Goal: Transaction & Acquisition: Purchase product/service

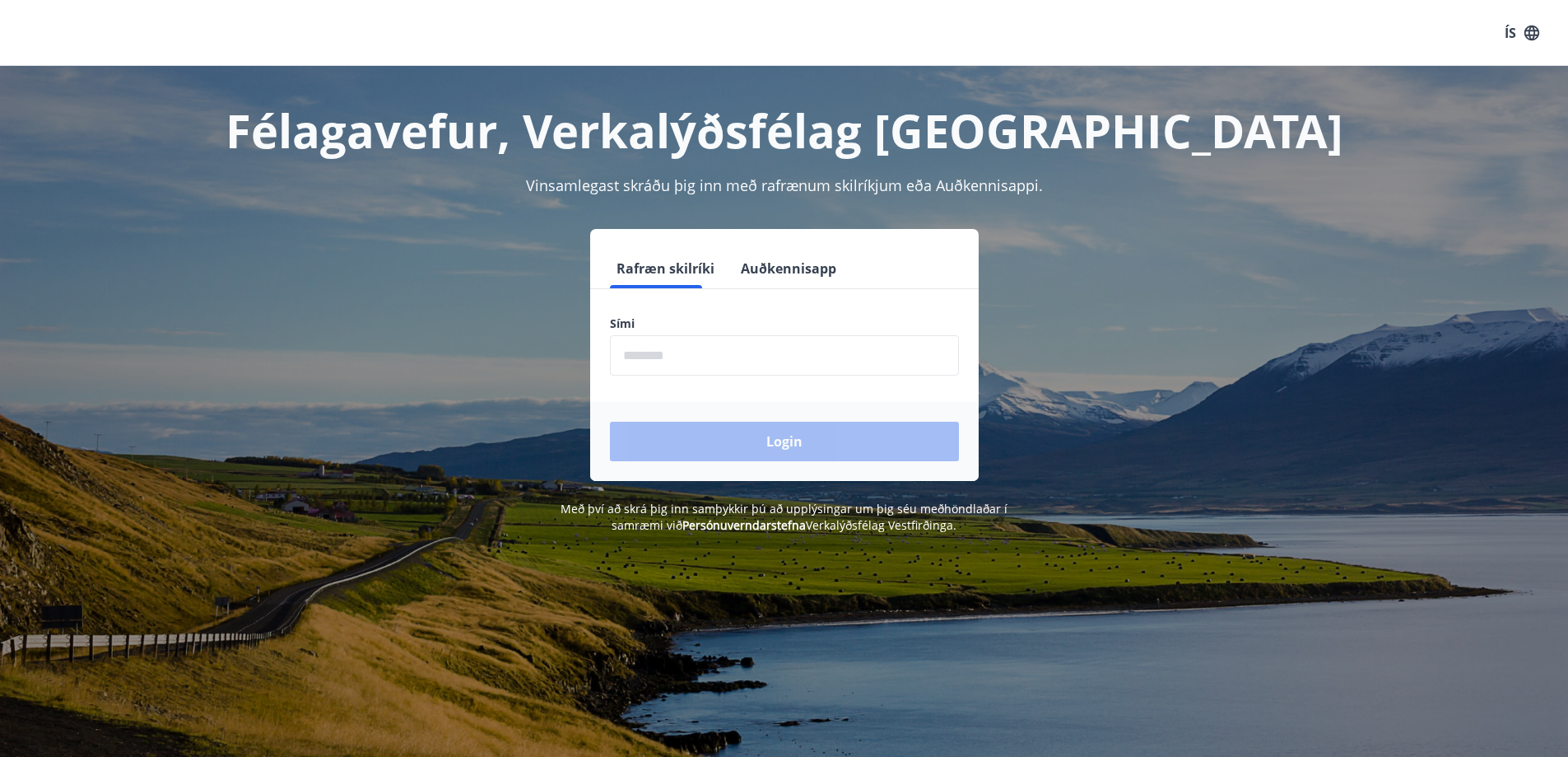
click at [748, 360] on input "phone" at bounding box center [785, 355] width 349 height 40
click at [703, 347] on input "phone" at bounding box center [785, 355] width 349 height 40
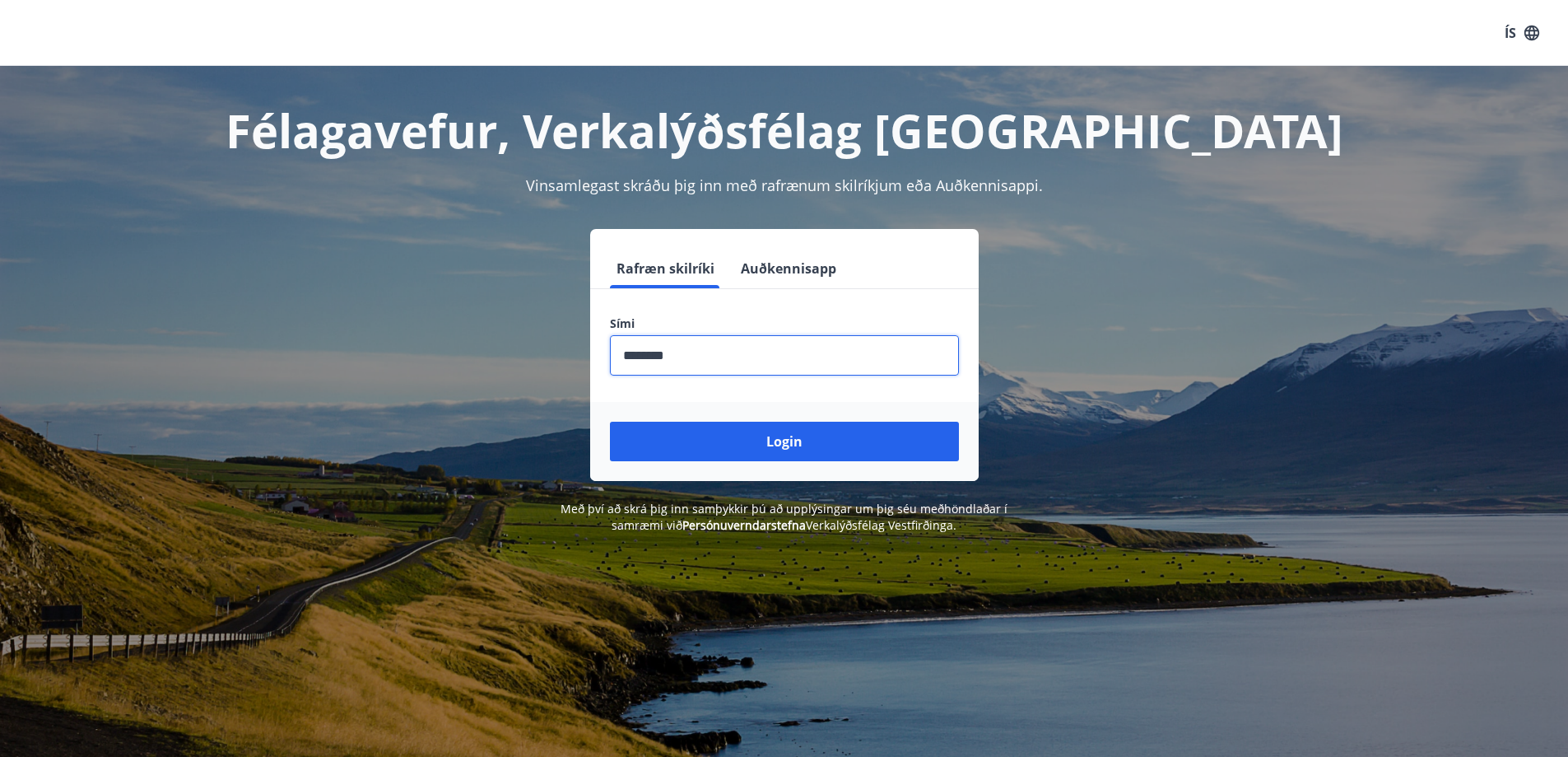
type input "********"
click at [610, 422] on button "Login" at bounding box center [785, 442] width 349 height 40
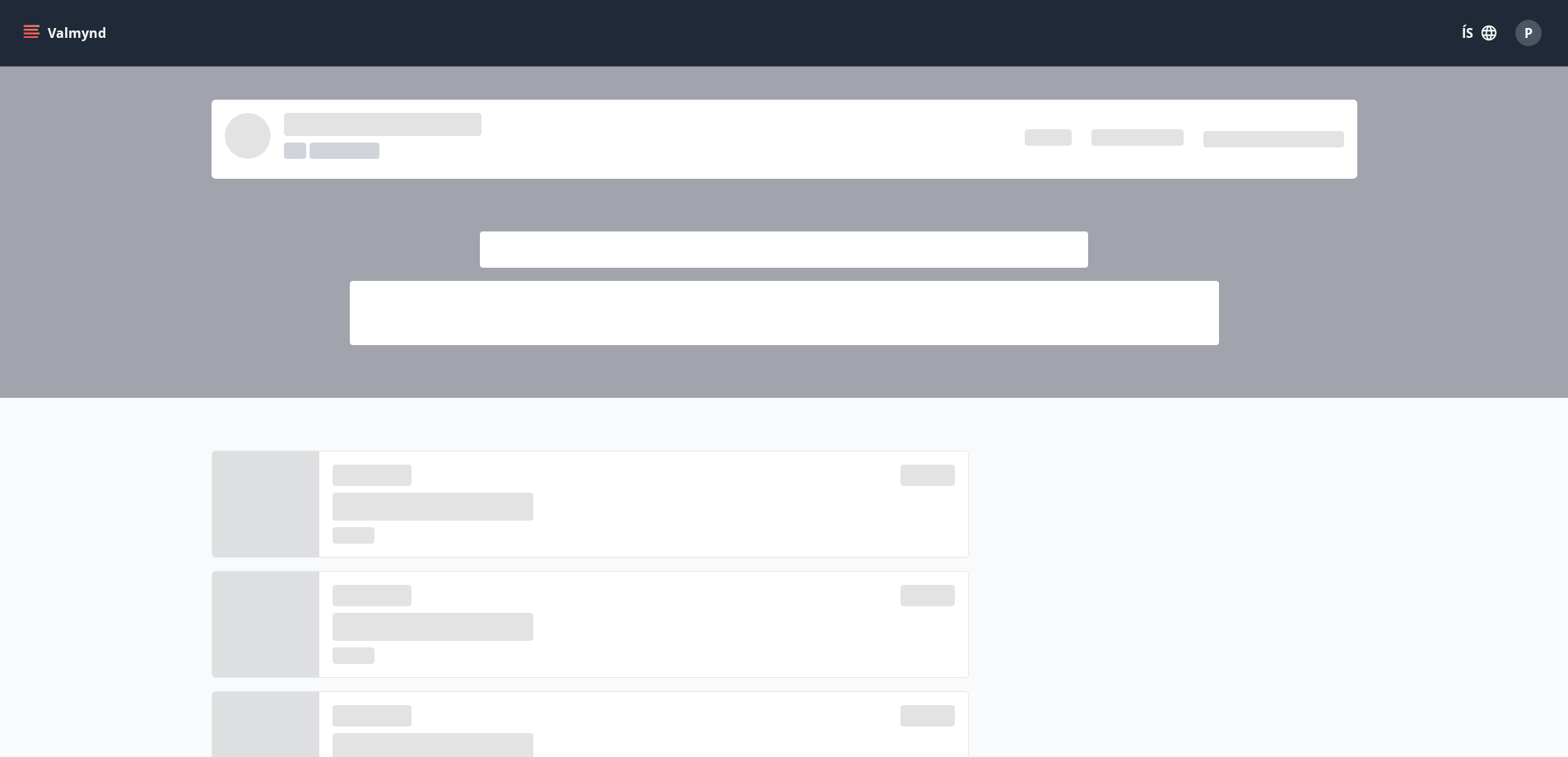
click at [28, 34] on icon "menu" at bounding box center [33, 33] width 18 height 2
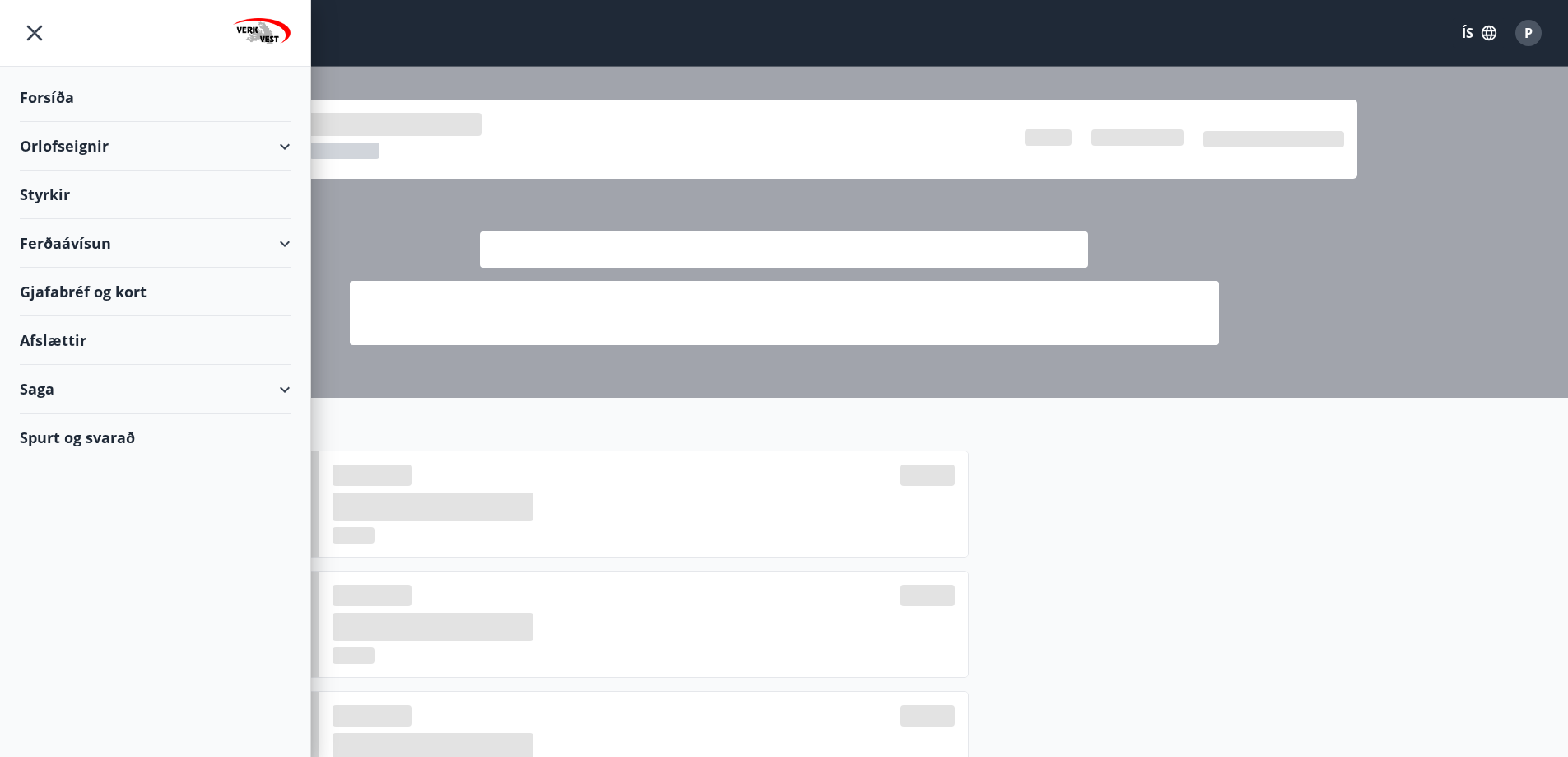
click at [91, 247] on div "Ferðaávísun" at bounding box center [155, 243] width 271 height 49
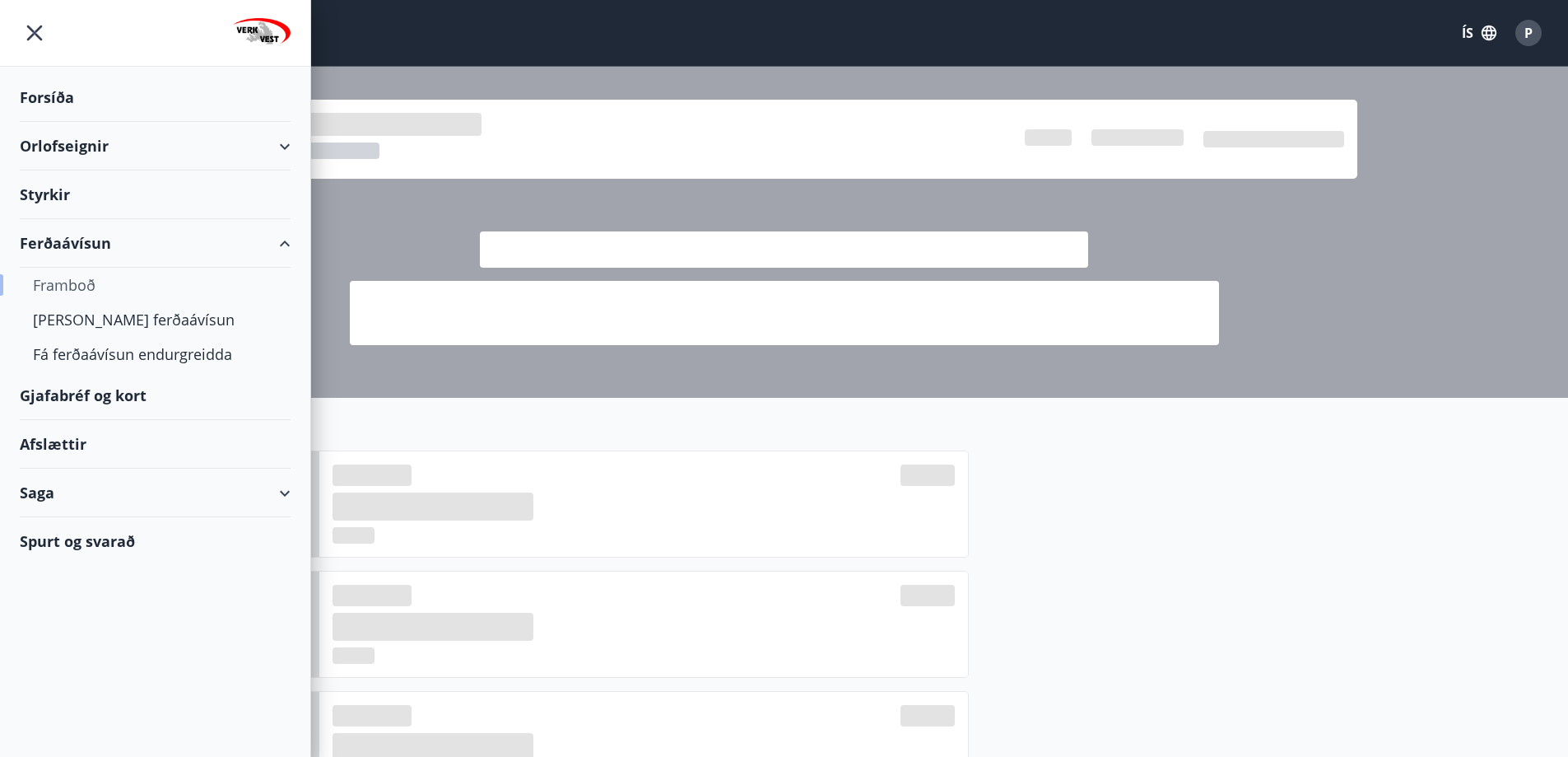
click at [68, 279] on div "Framboð" at bounding box center [155, 285] width 245 height 35
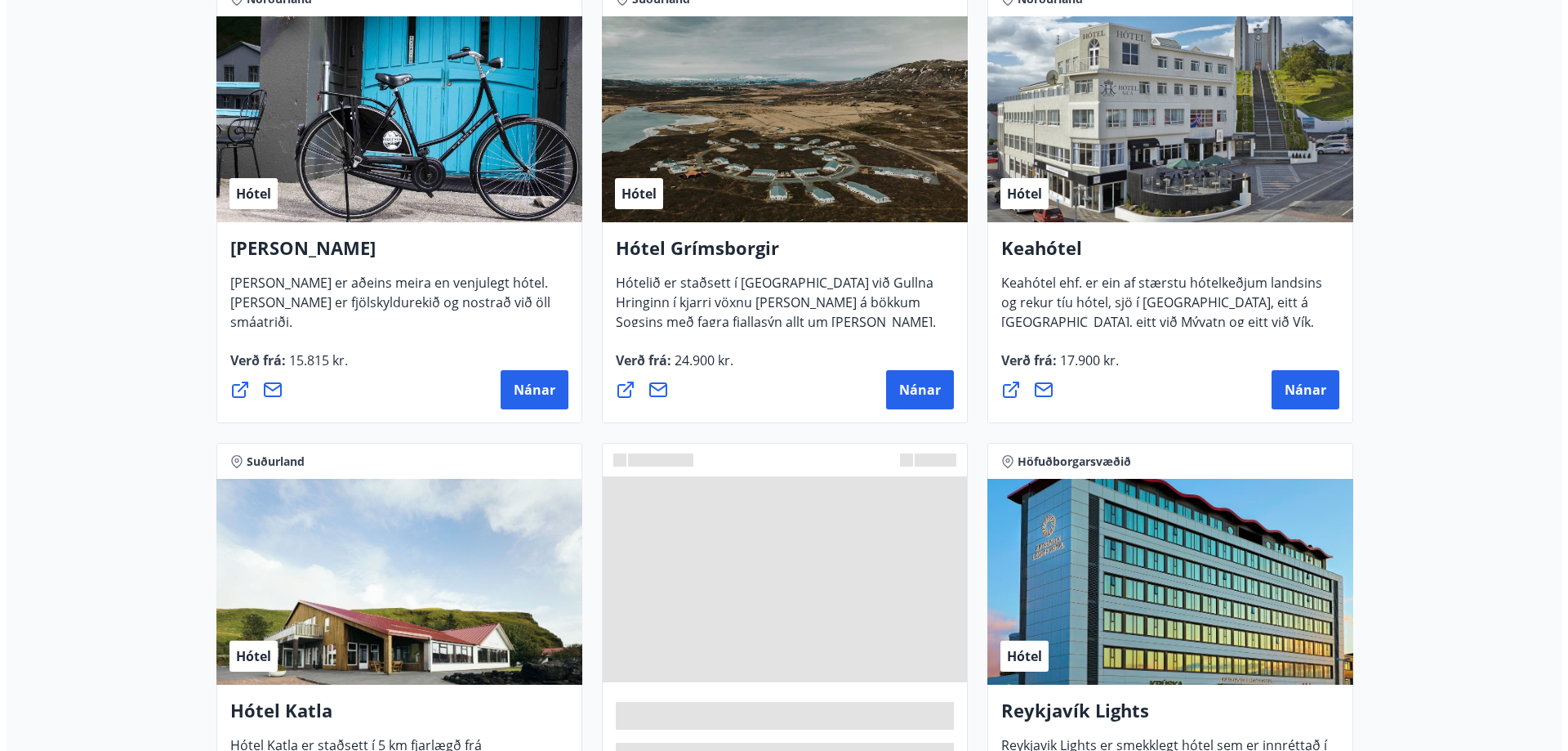
scroll to position [1226, 0]
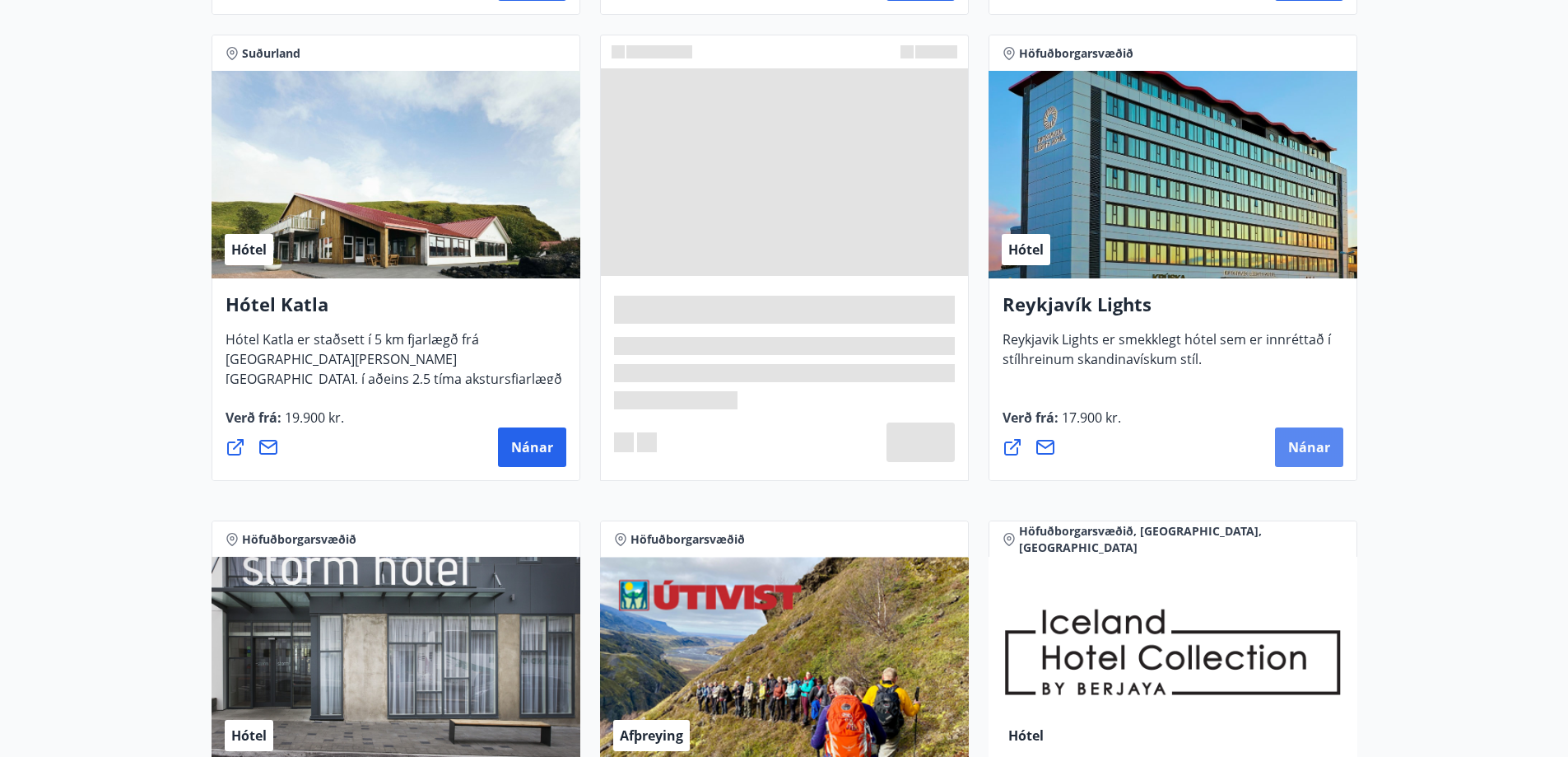
click at [1300, 450] on span "Nánar" at bounding box center [1309, 447] width 42 height 18
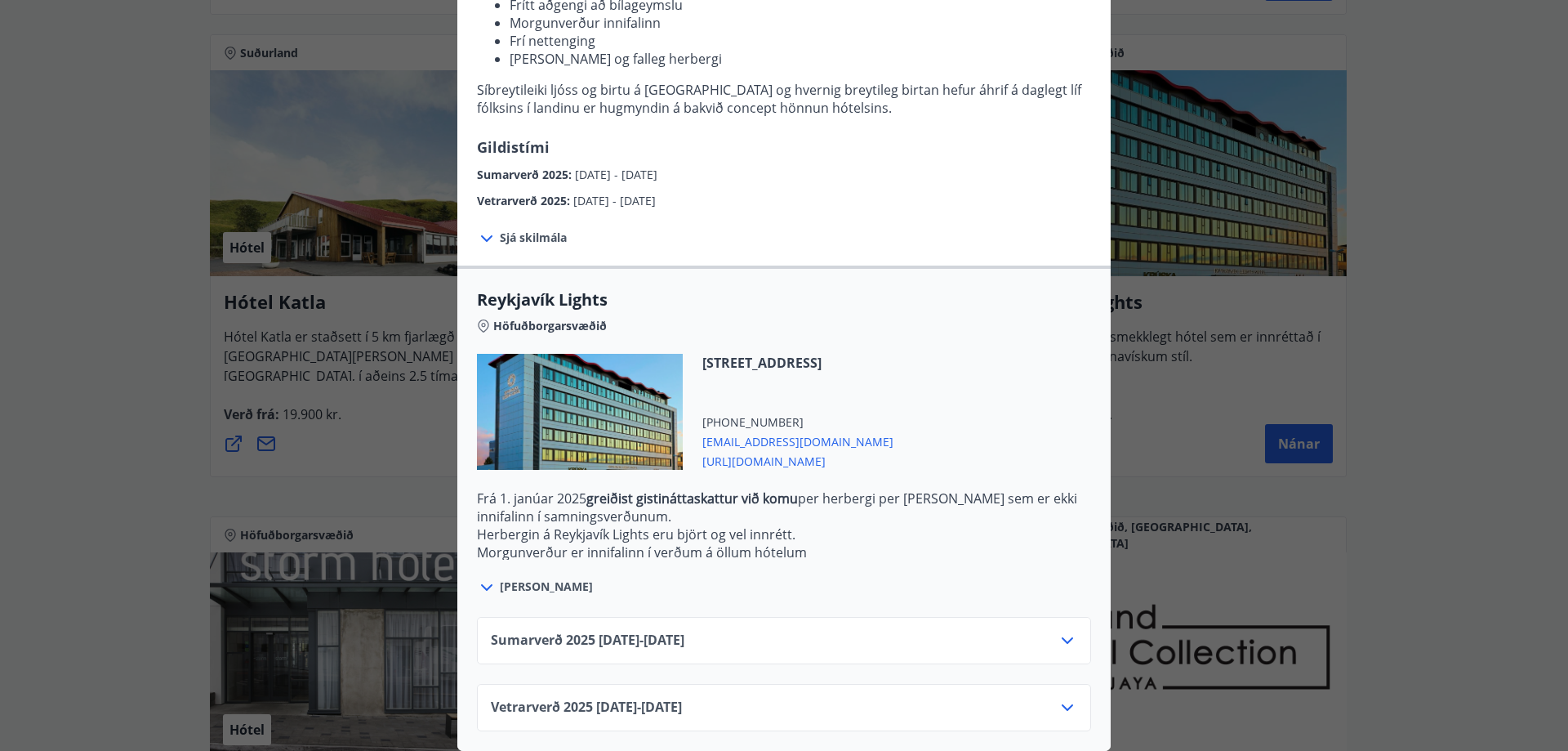
scroll to position [279, 0]
click at [511, 579] on span "[PERSON_NAME]" at bounding box center [547, 587] width 93 height 16
click at [485, 578] on icon at bounding box center [487, 588] width 20 height 20
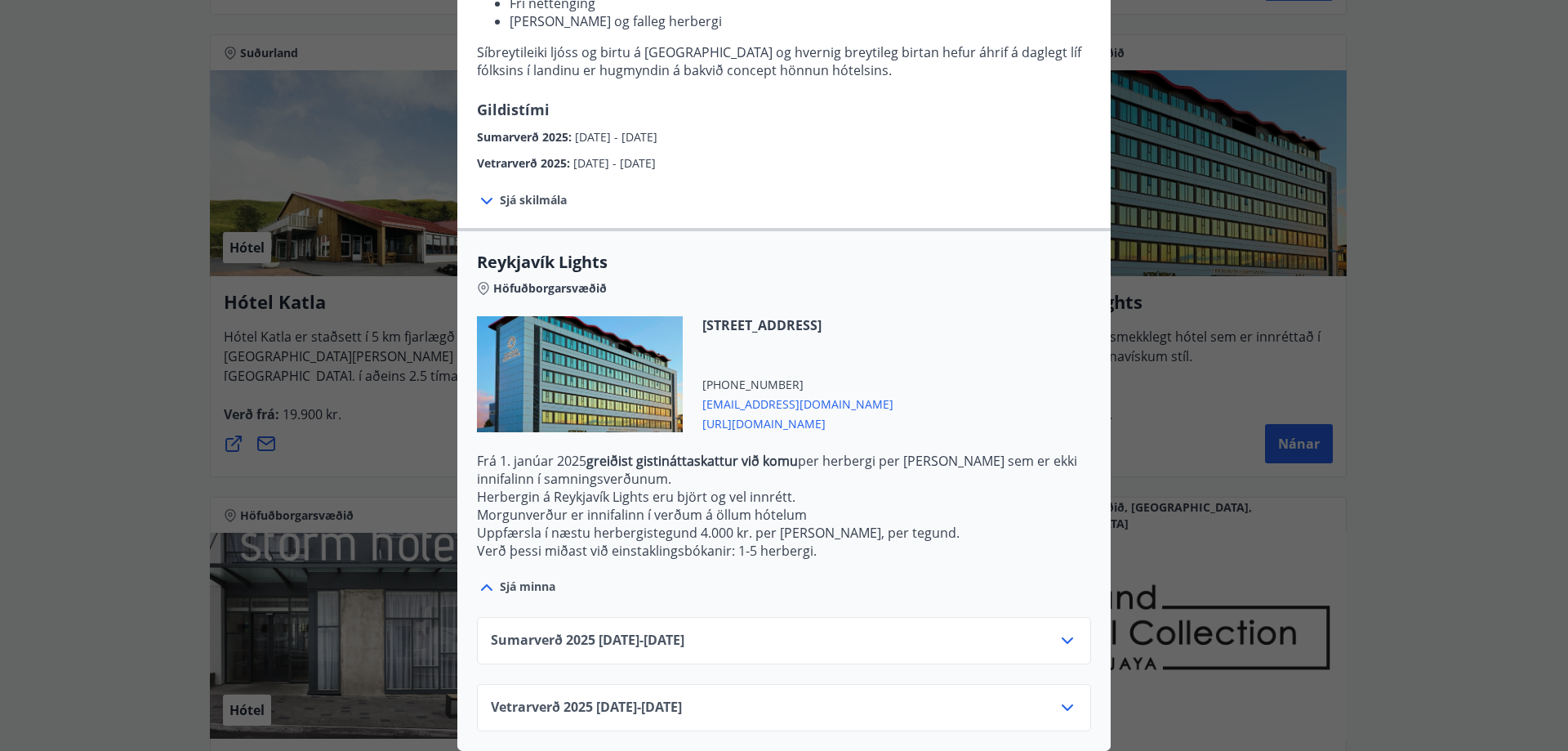
scroll to position [0, 0]
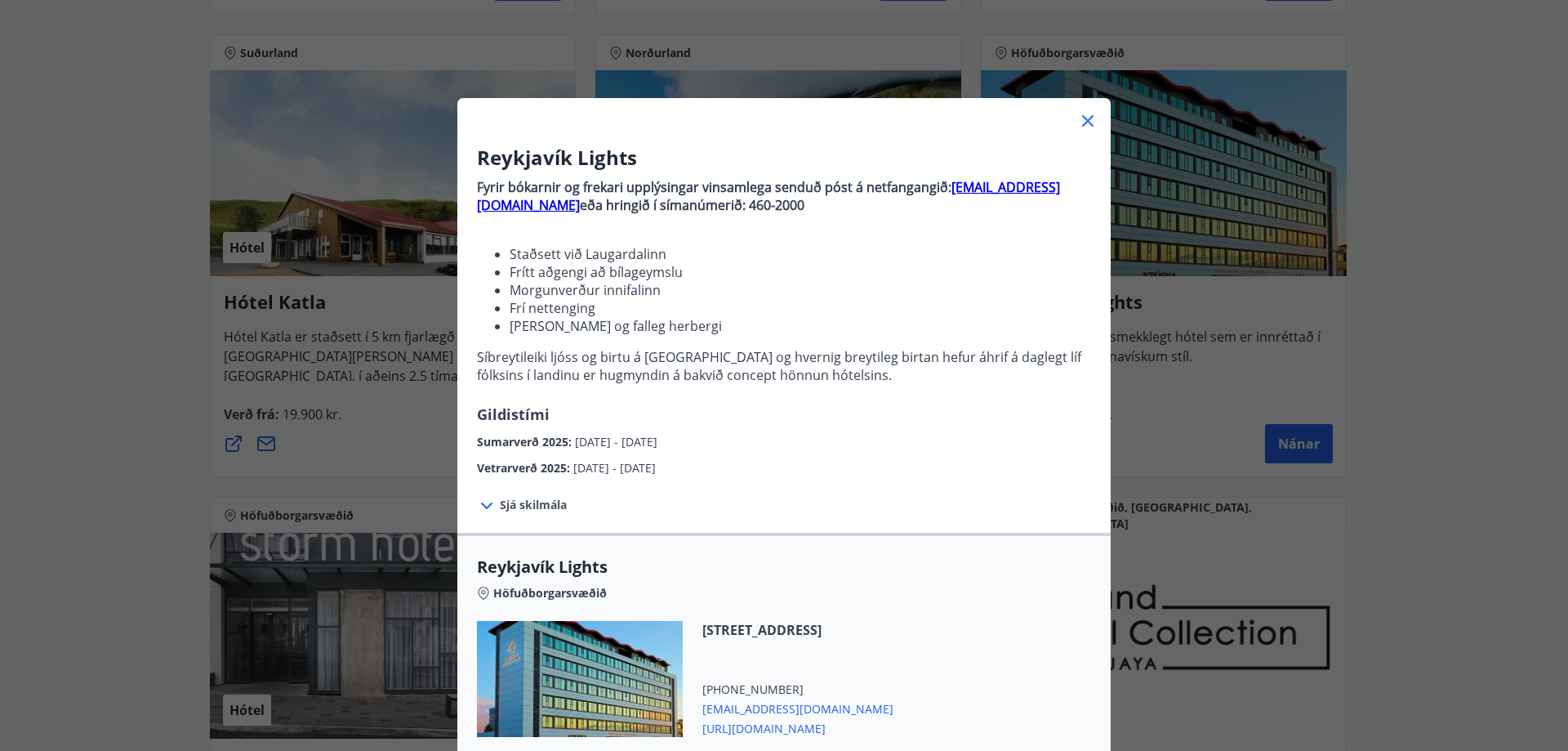
click at [1003, 183] on strong "[EMAIL_ADDRESS][DOMAIN_NAME]" at bounding box center [769, 196] width 583 height 36
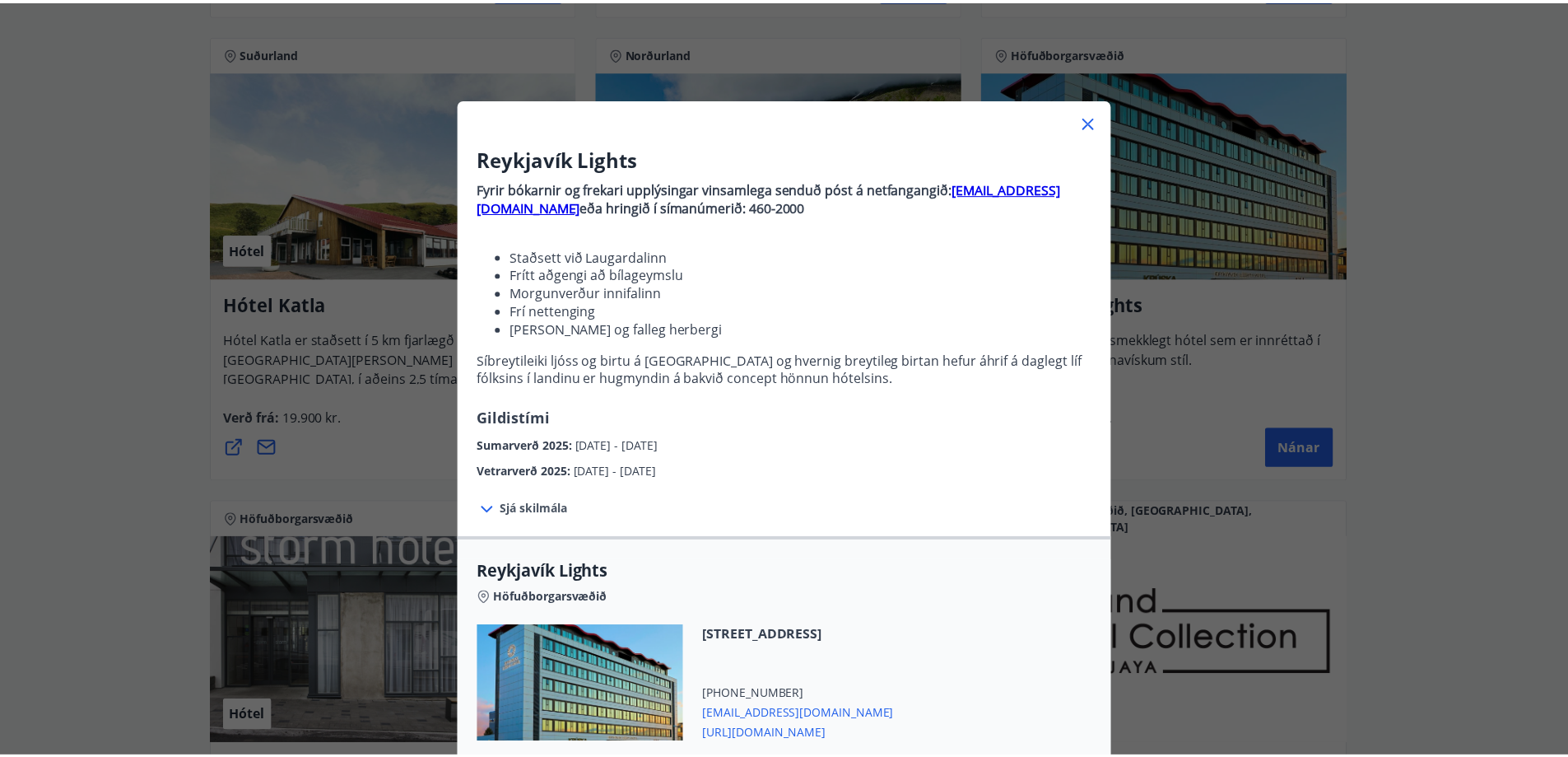
scroll to position [1216, 0]
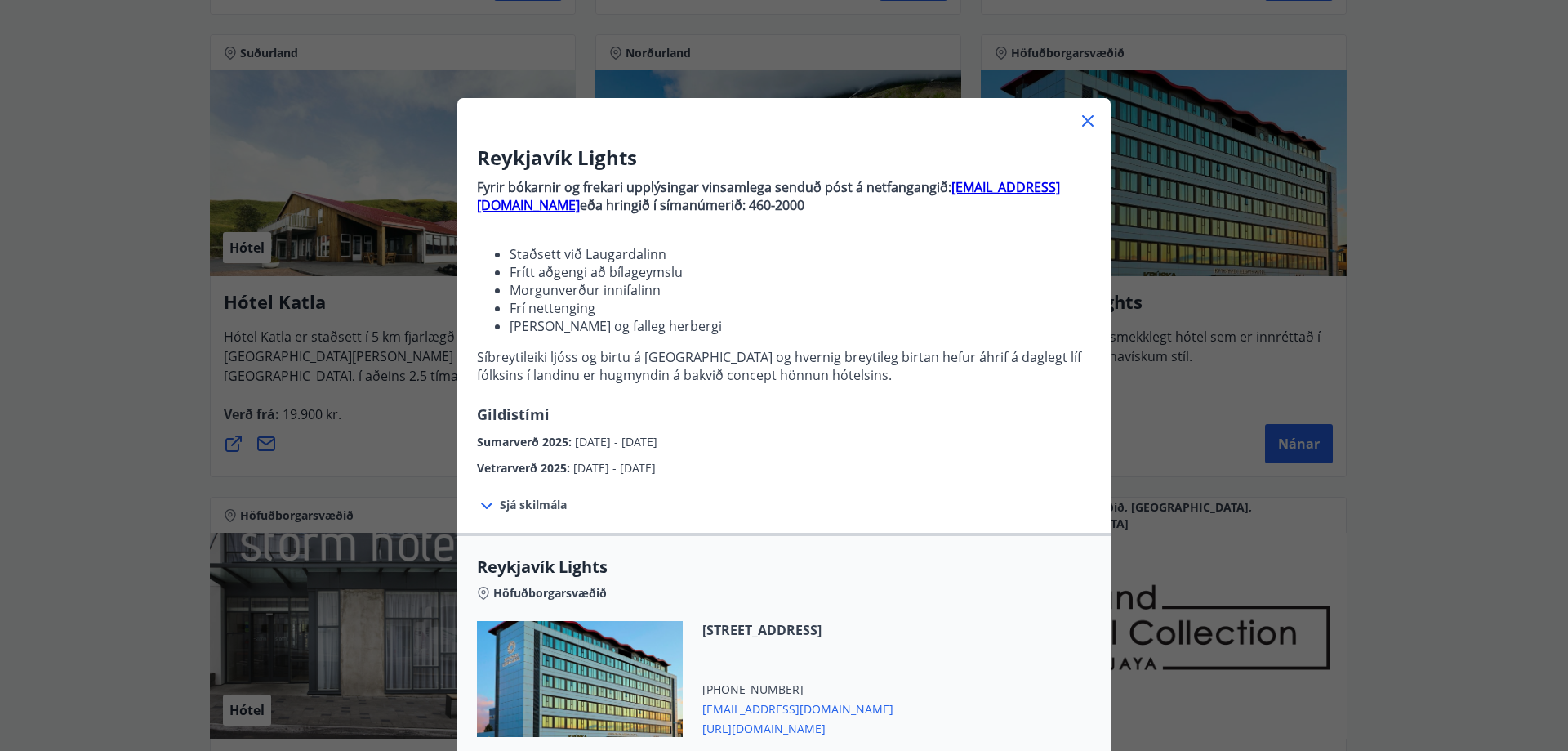
click at [995, 186] on strong "[EMAIL_ADDRESS][DOMAIN_NAME]" at bounding box center [769, 196] width 583 height 36
click at [1079, 114] on icon at bounding box center [1088, 121] width 20 height 20
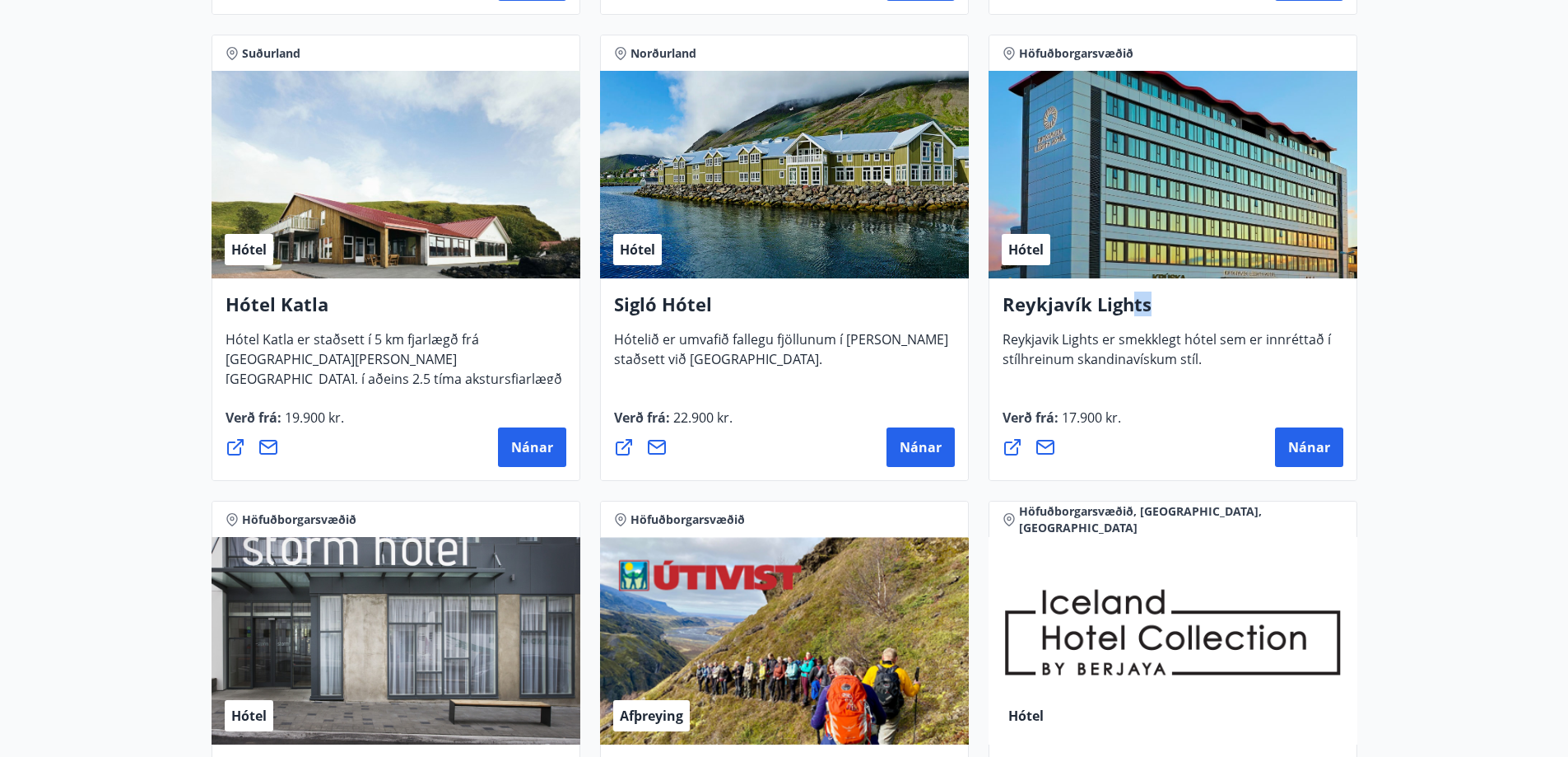
drag, startPoint x: 1170, startPoint y: 298, endPoint x: 1133, endPoint y: 299, distance: 37.0
click at [1133, 299] on h4 "Reykjavík Lights" at bounding box center [1174, 311] width 341 height 38
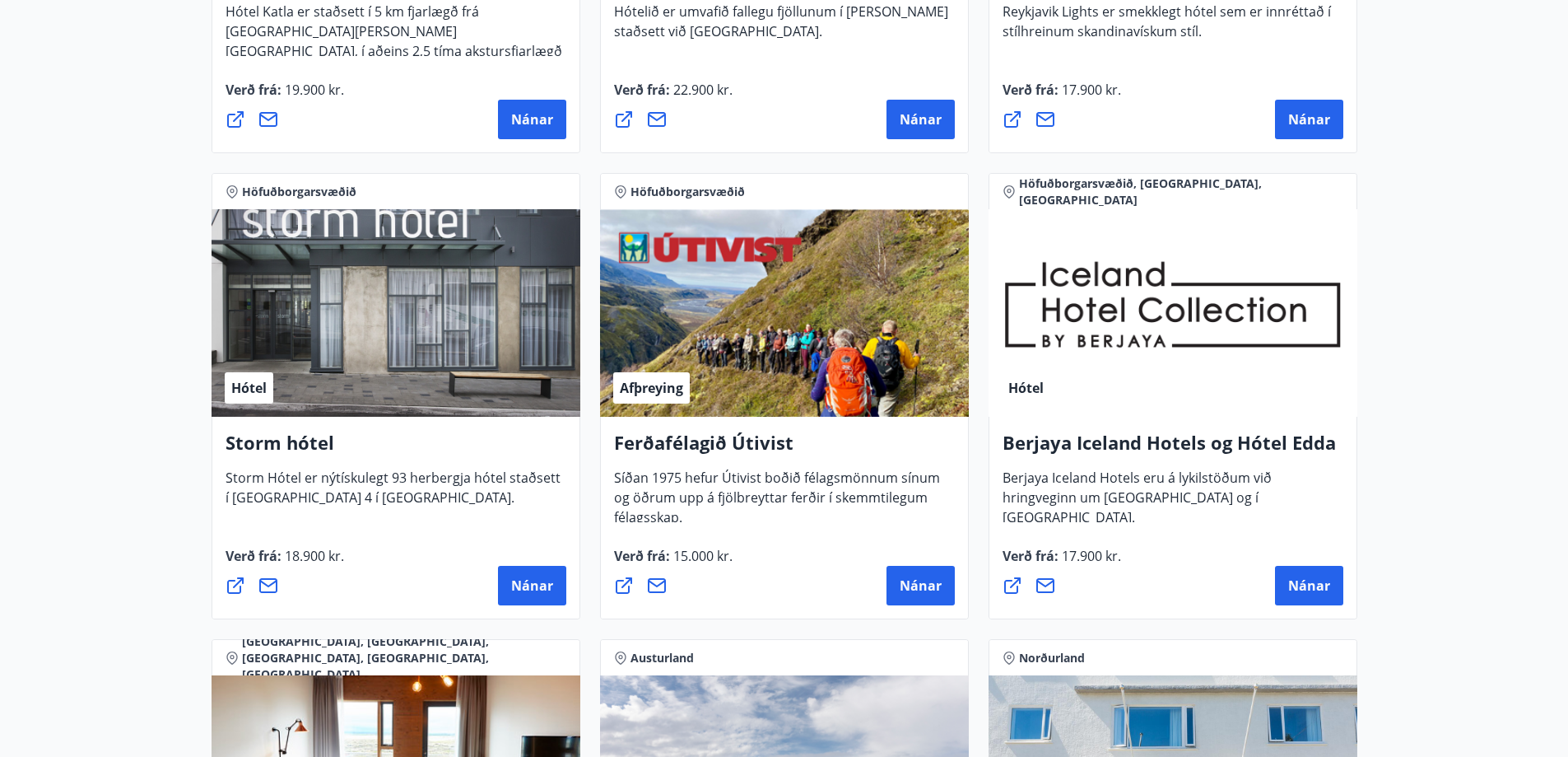
scroll to position [1544, 0]
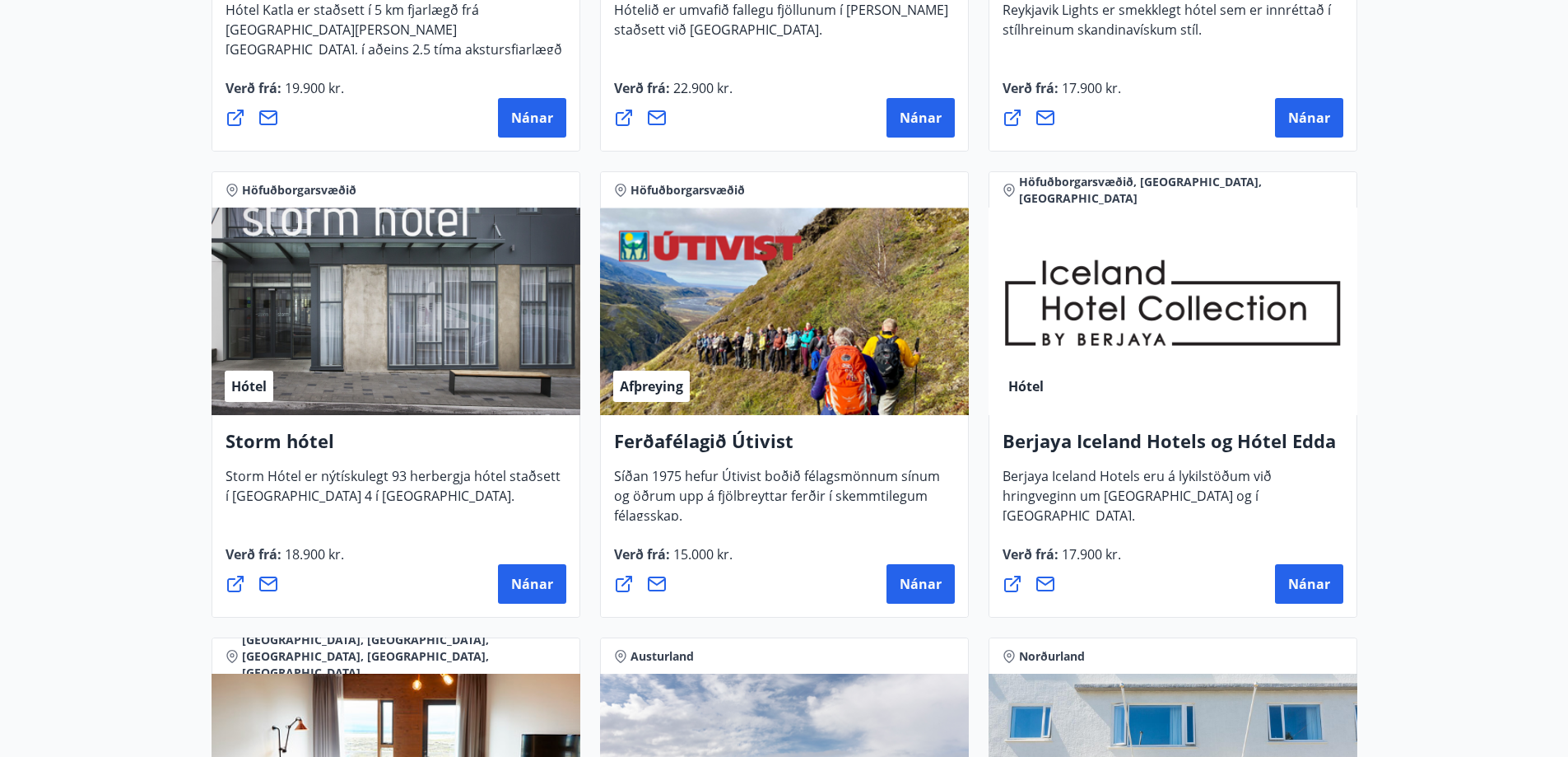
click at [263, 580] on icon at bounding box center [268, 584] width 20 height 20
click at [229, 579] on icon at bounding box center [236, 584] width 16 height 16
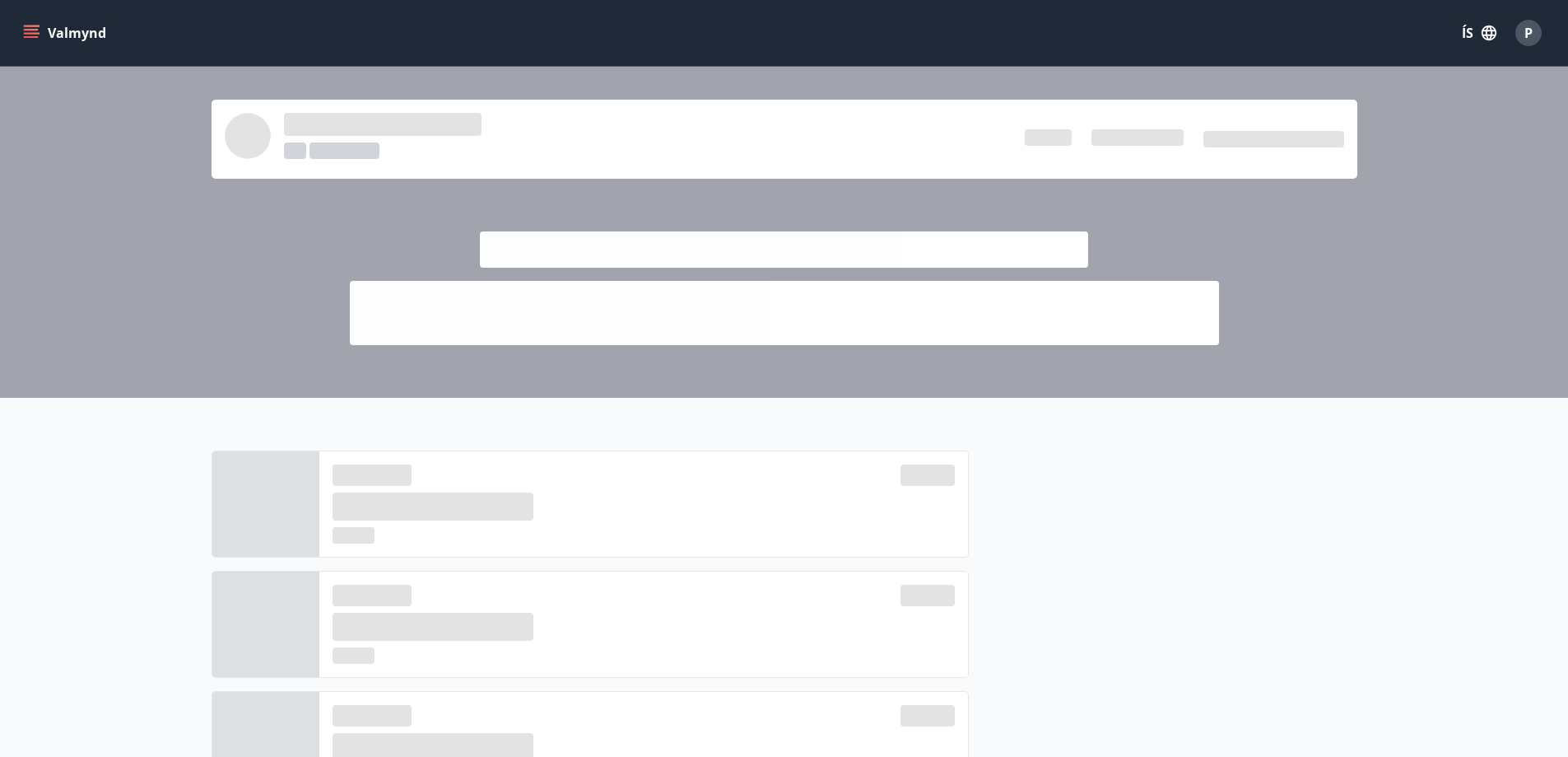
click at [24, 27] on icon "menu" at bounding box center [31, 33] width 16 height 16
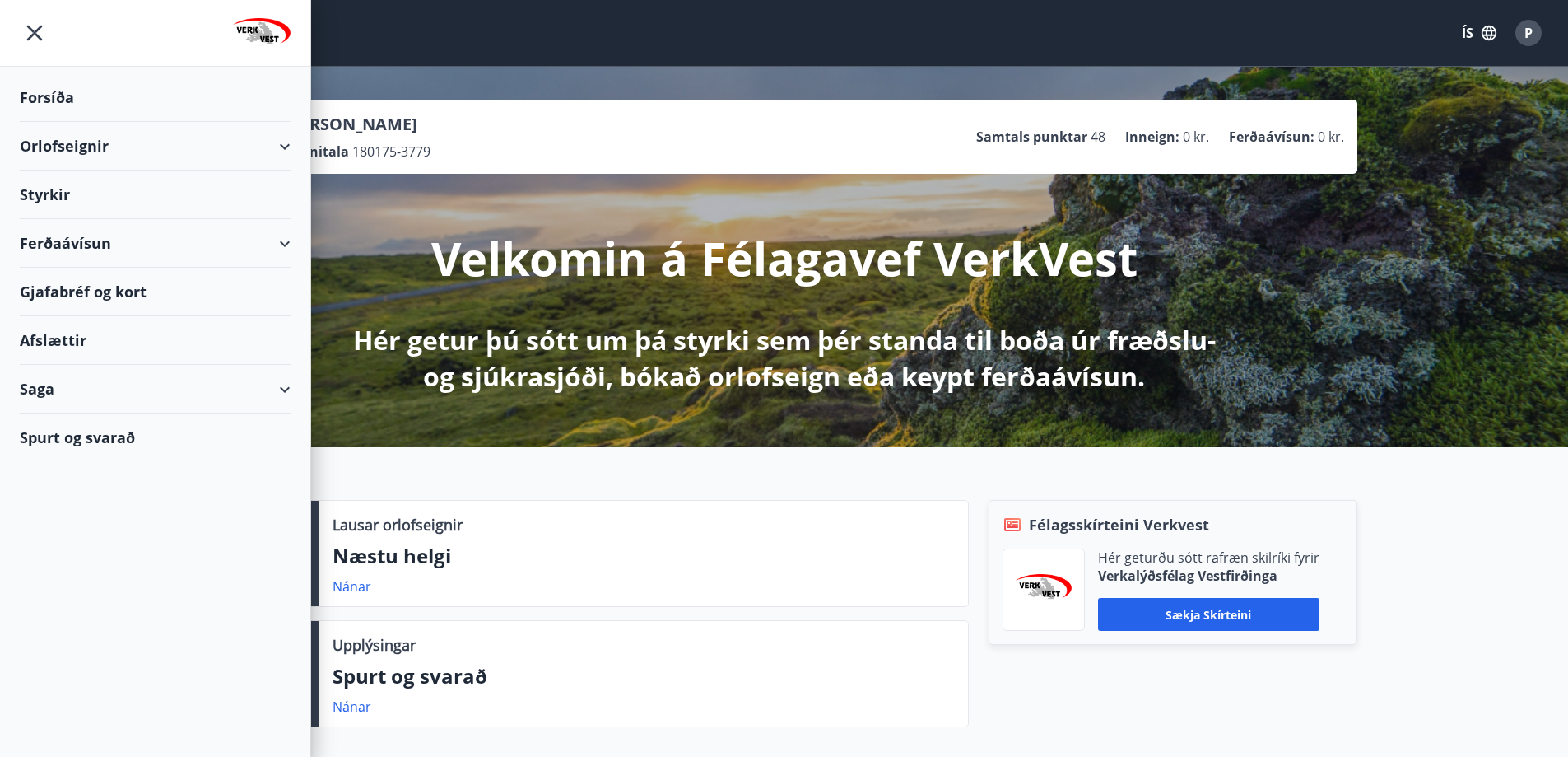
click at [99, 244] on div "Ferðaávísun" at bounding box center [155, 243] width 271 height 49
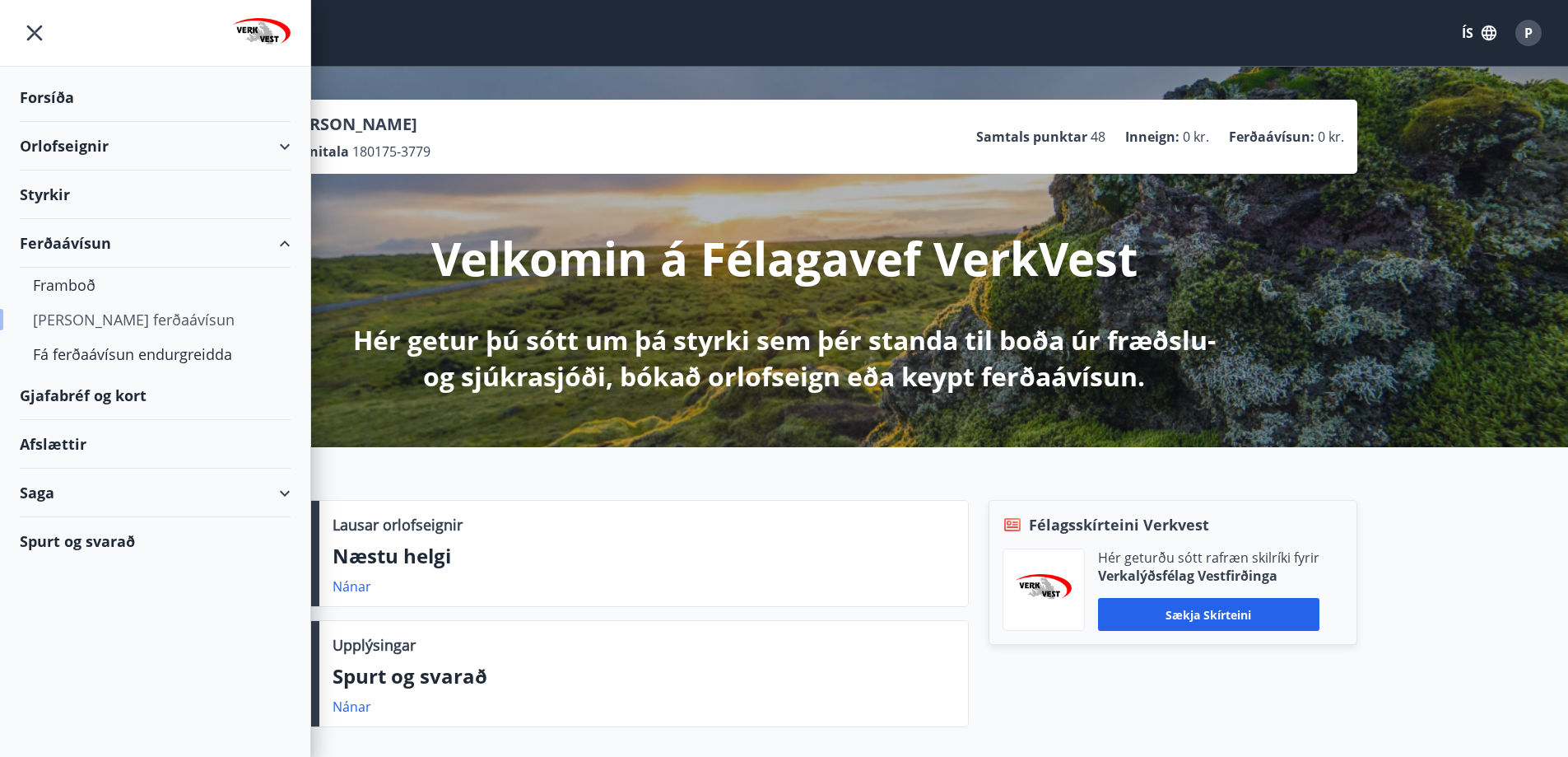
click at [82, 311] on div "[PERSON_NAME] ferðaávísun" at bounding box center [155, 320] width 245 height 35
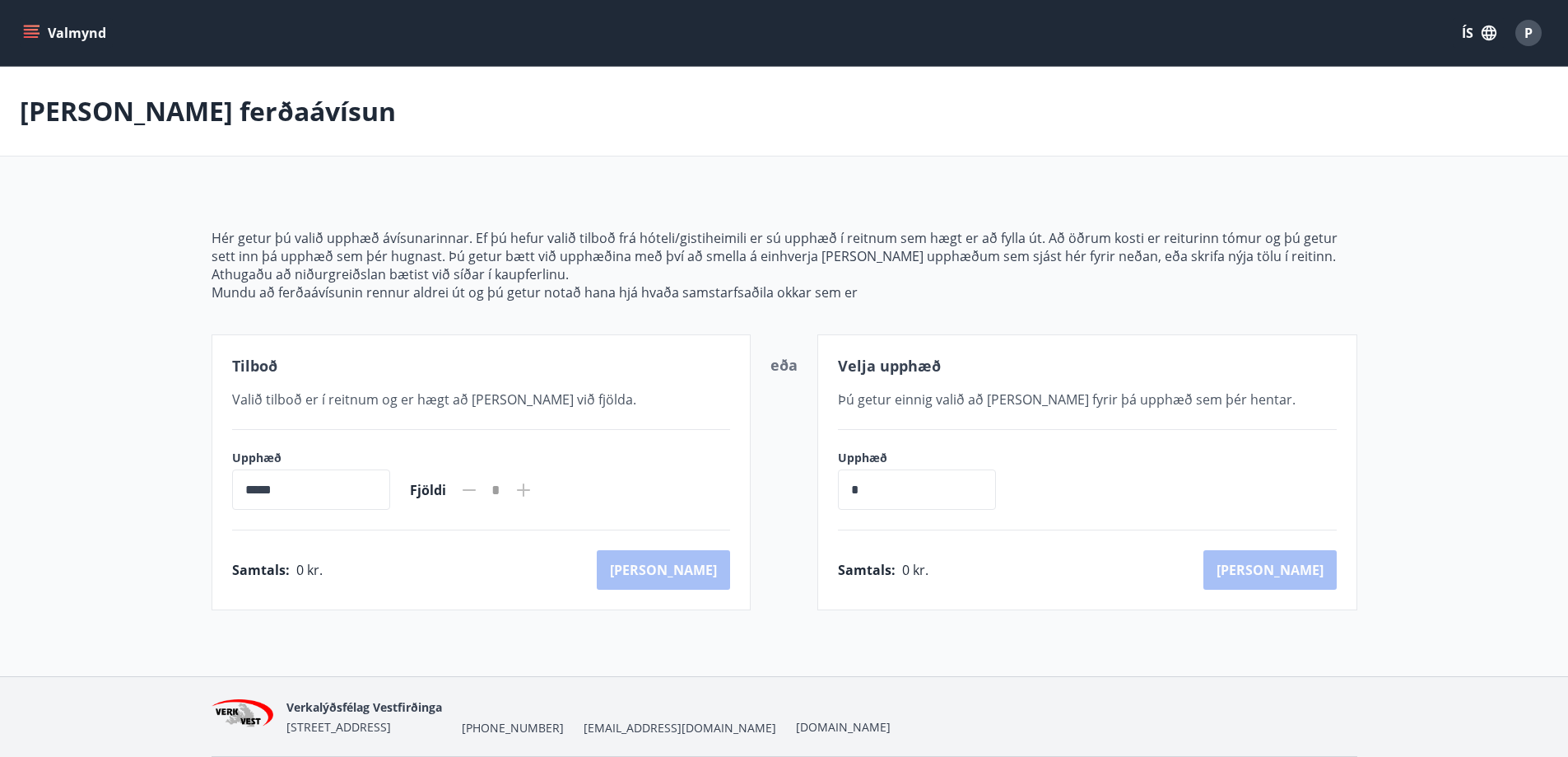
click at [30, 40] on icon "menu" at bounding box center [31, 33] width 16 height 16
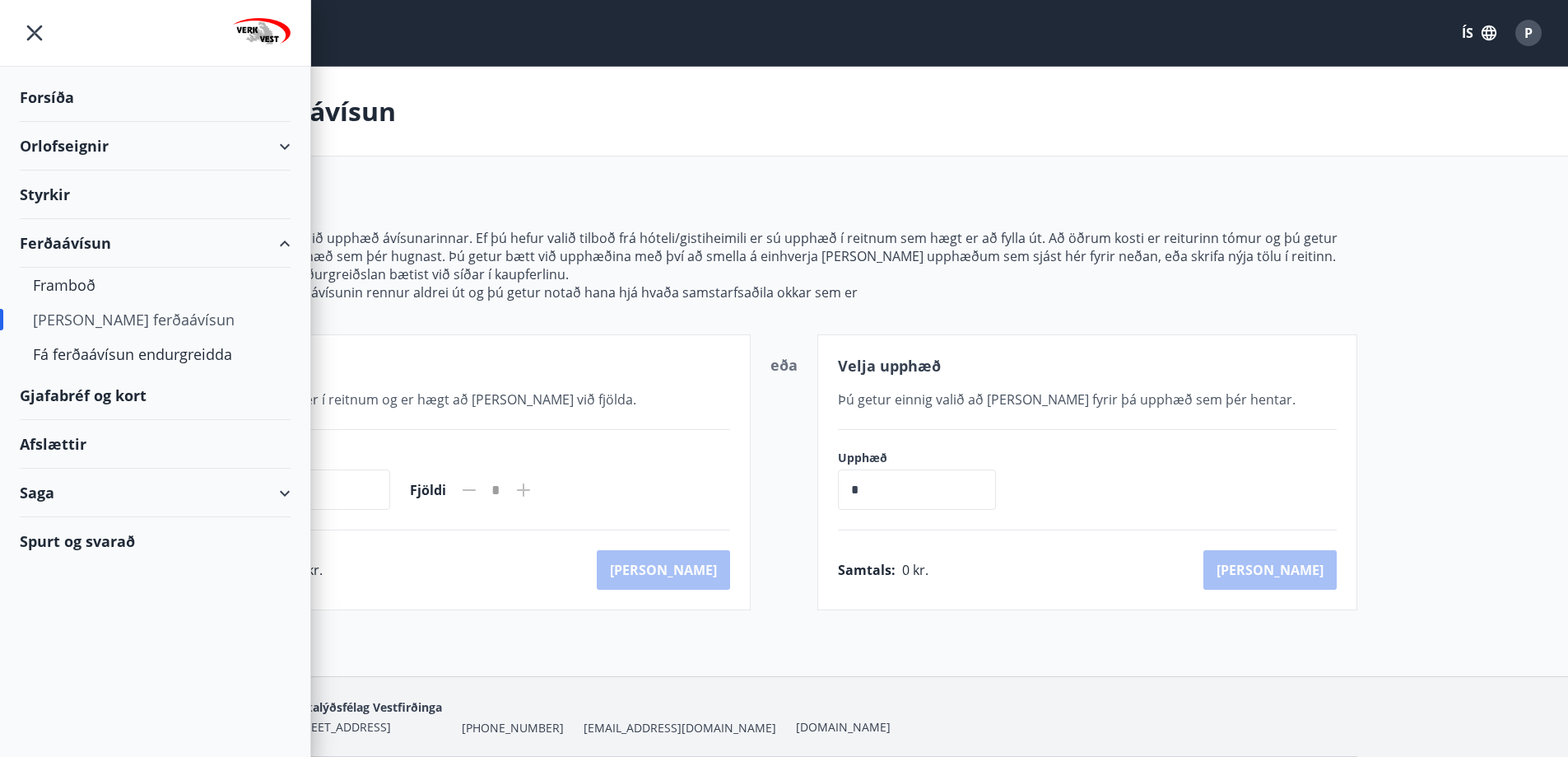
click at [80, 147] on div "Orlofseignir" at bounding box center [155, 146] width 271 height 49
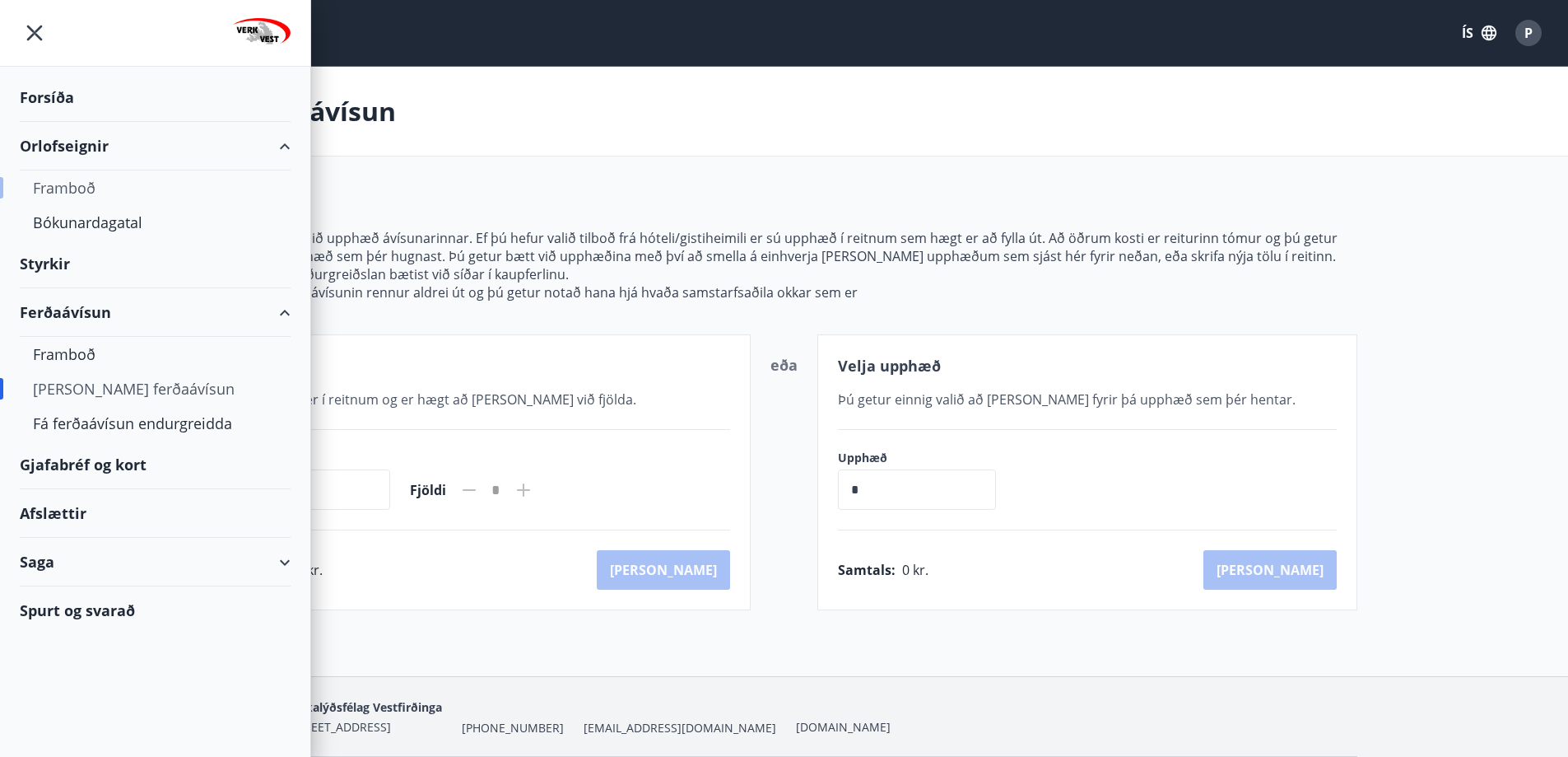
click at [80, 186] on div "Framboð" at bounding box center [155, 188] width 245 height 35
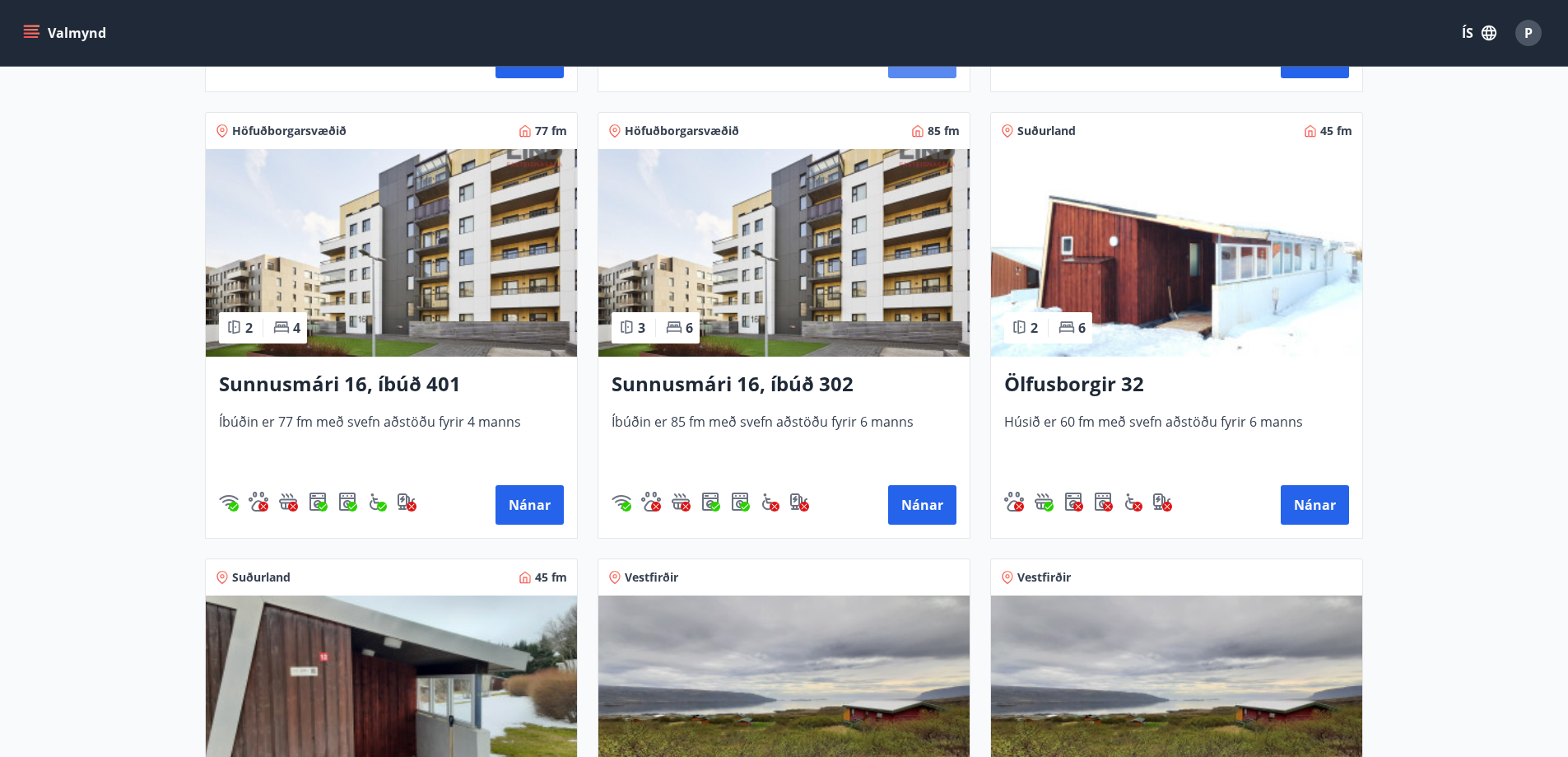
scroll to position [1483, 0]
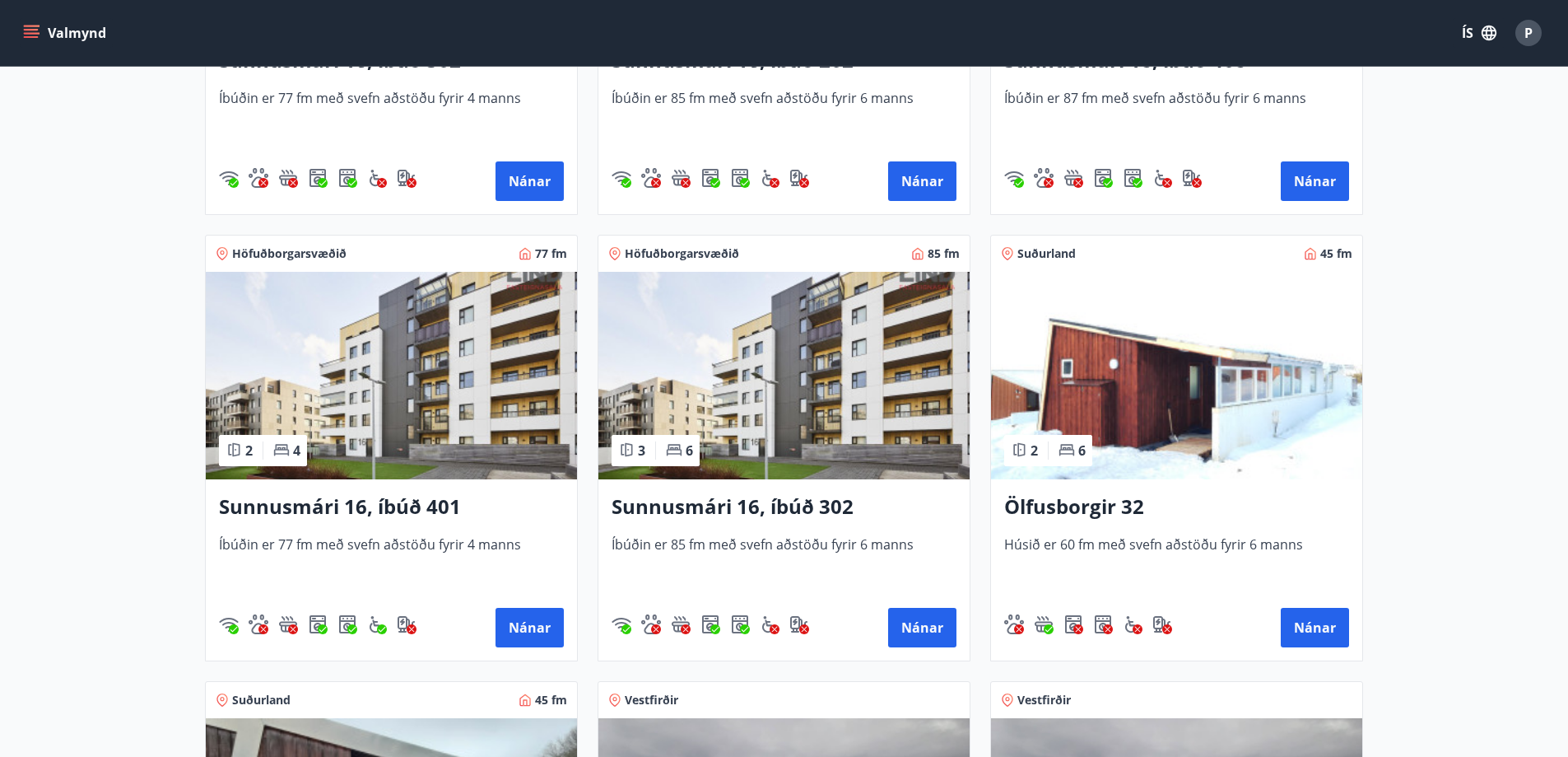
click at [86, 41] on button "Valmynd" at bounding box center [66, 33] width 93 height 30
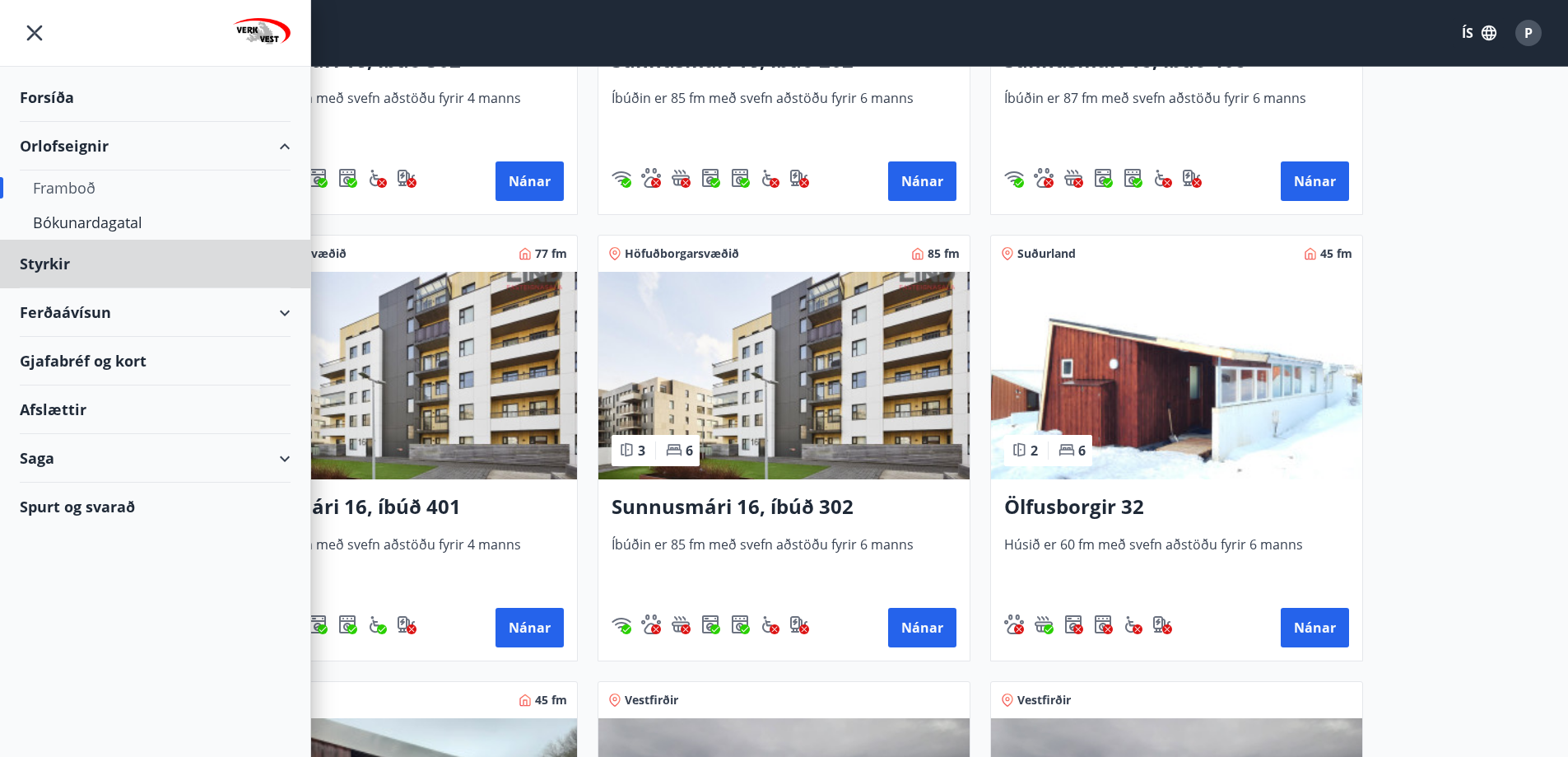
click at [82, 99] on div "Forsíða" at bounding box center [155, 97] width 271 height 49
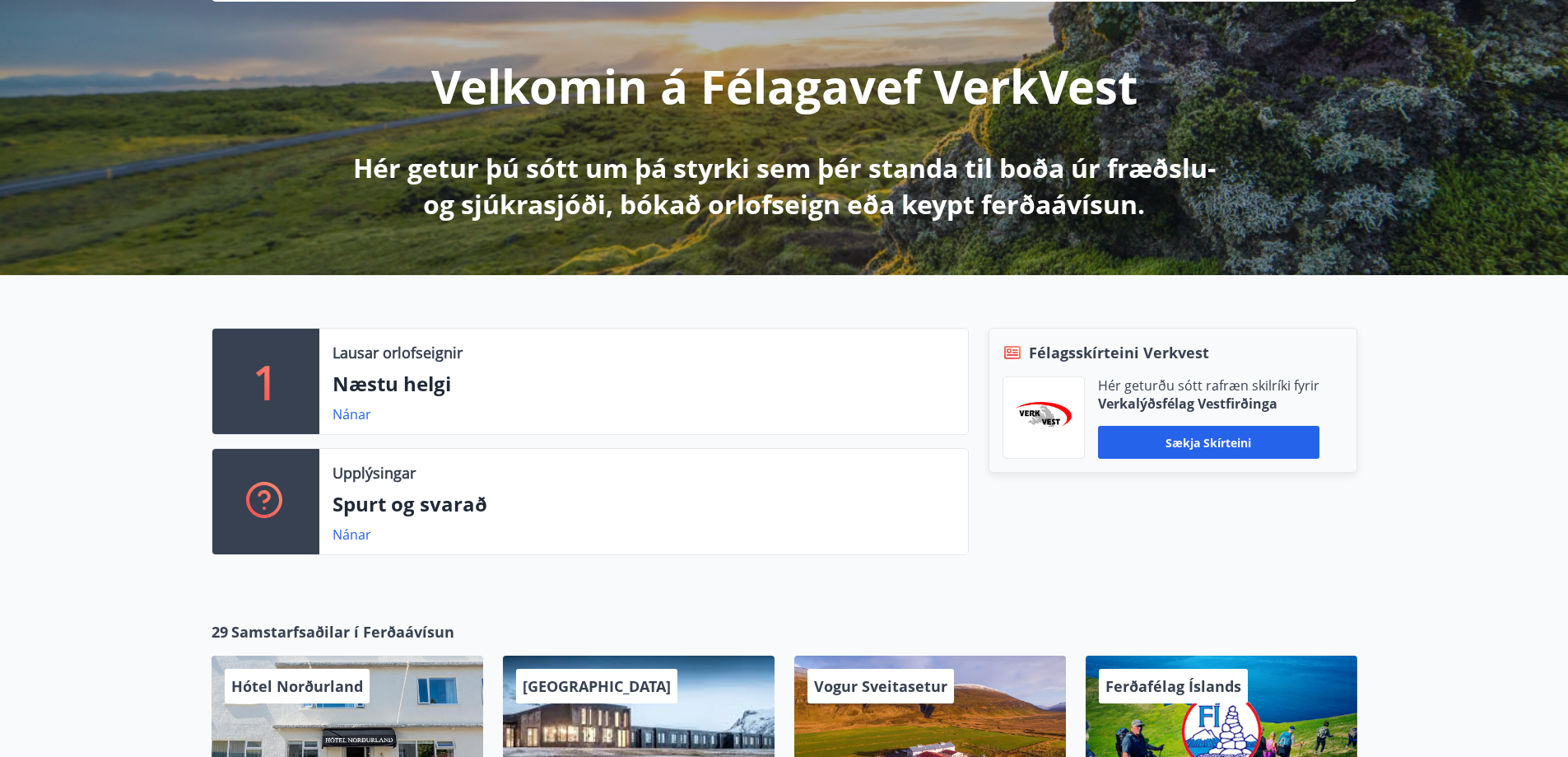
scroll to position [164, 0]
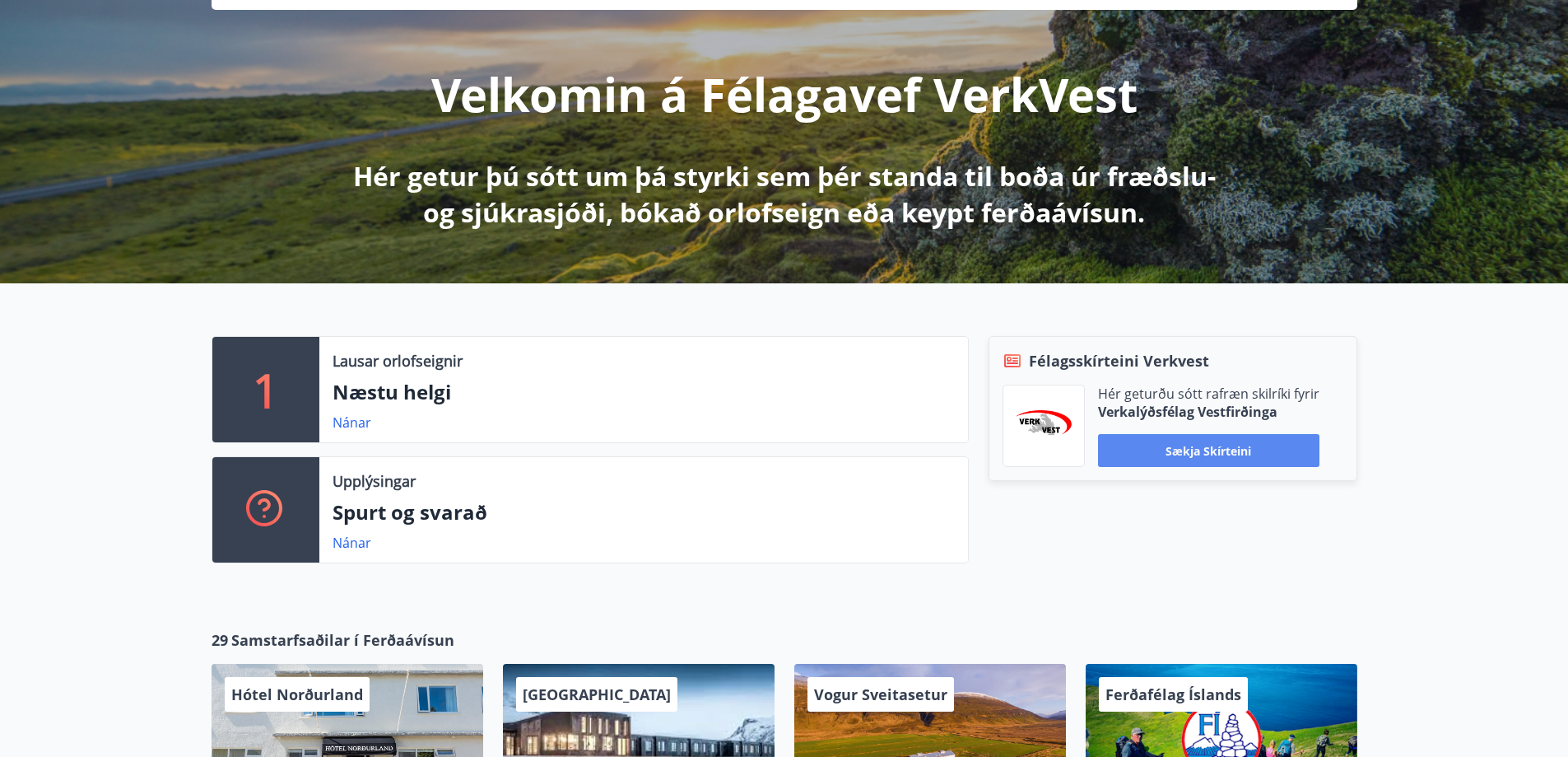
click at [1220, 448] on button "Sækja skírteini" at bounding box center [1209, 451] width 222 height 33
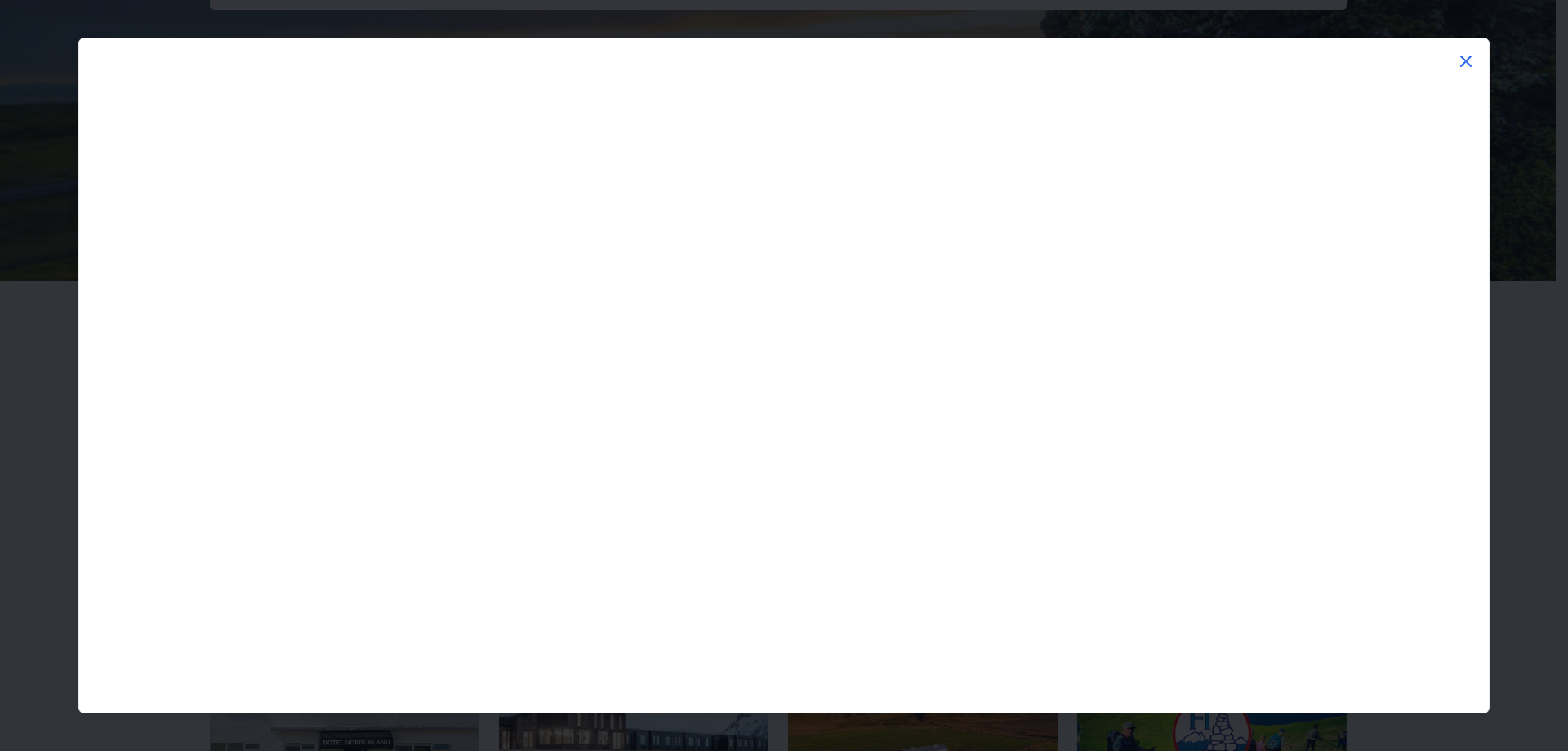
click at [1468, 56] on icon at bounding box center [1467, 61] width 20 height 20
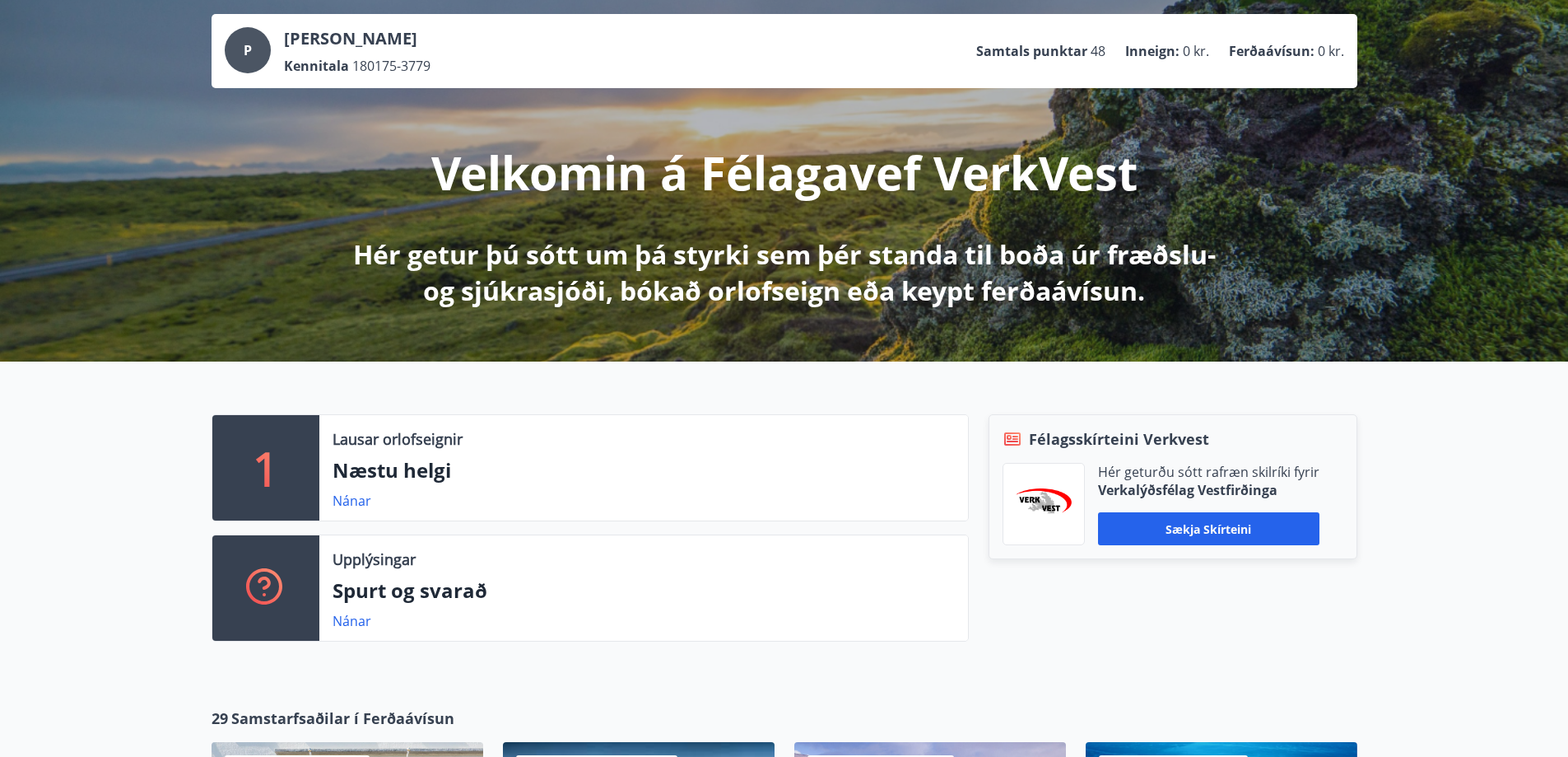
scroll to position [0, 0]
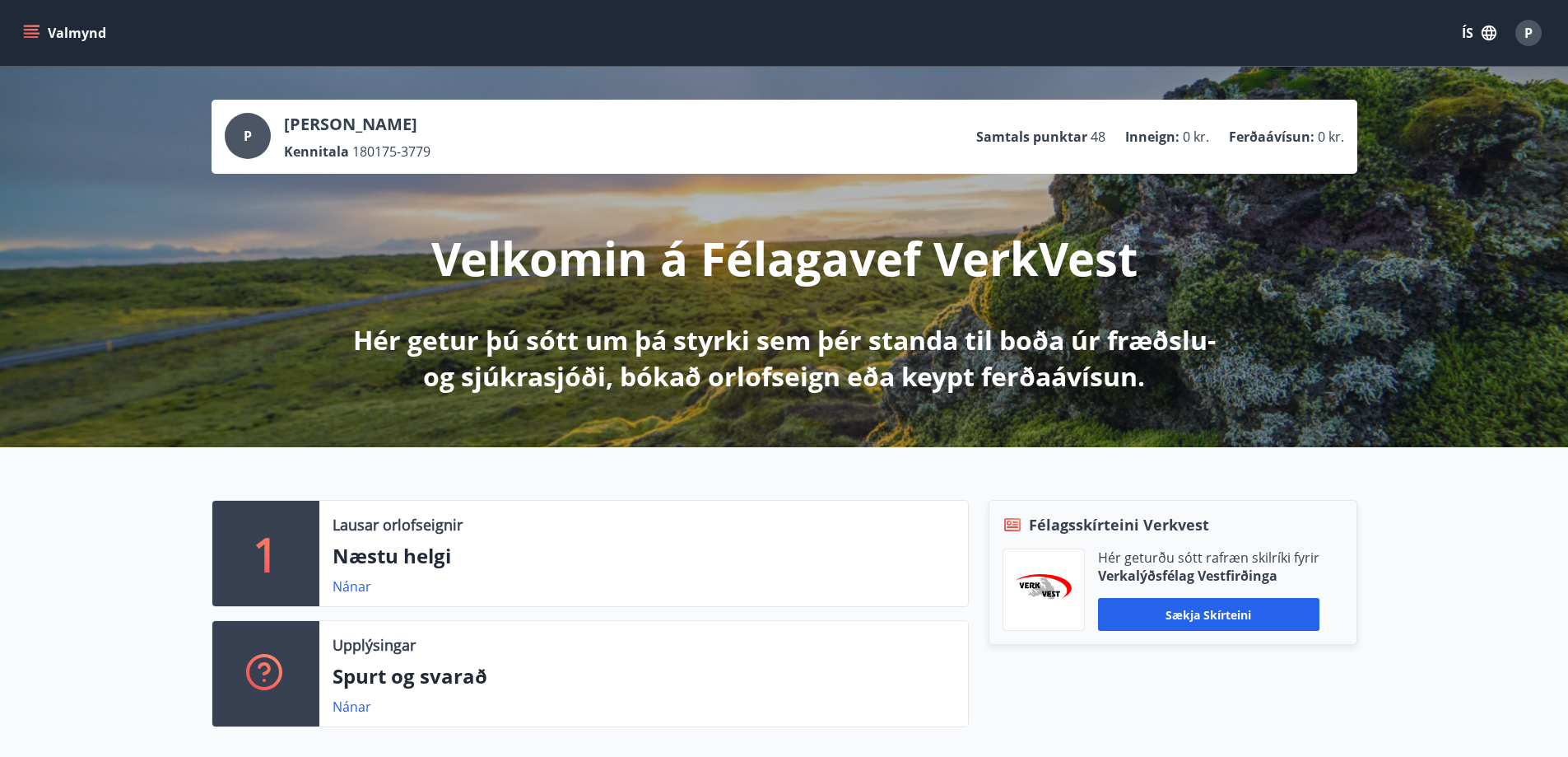
click at [64, 35] on button "Valmynd" at bounding box center [66, 33] width 93 height 30
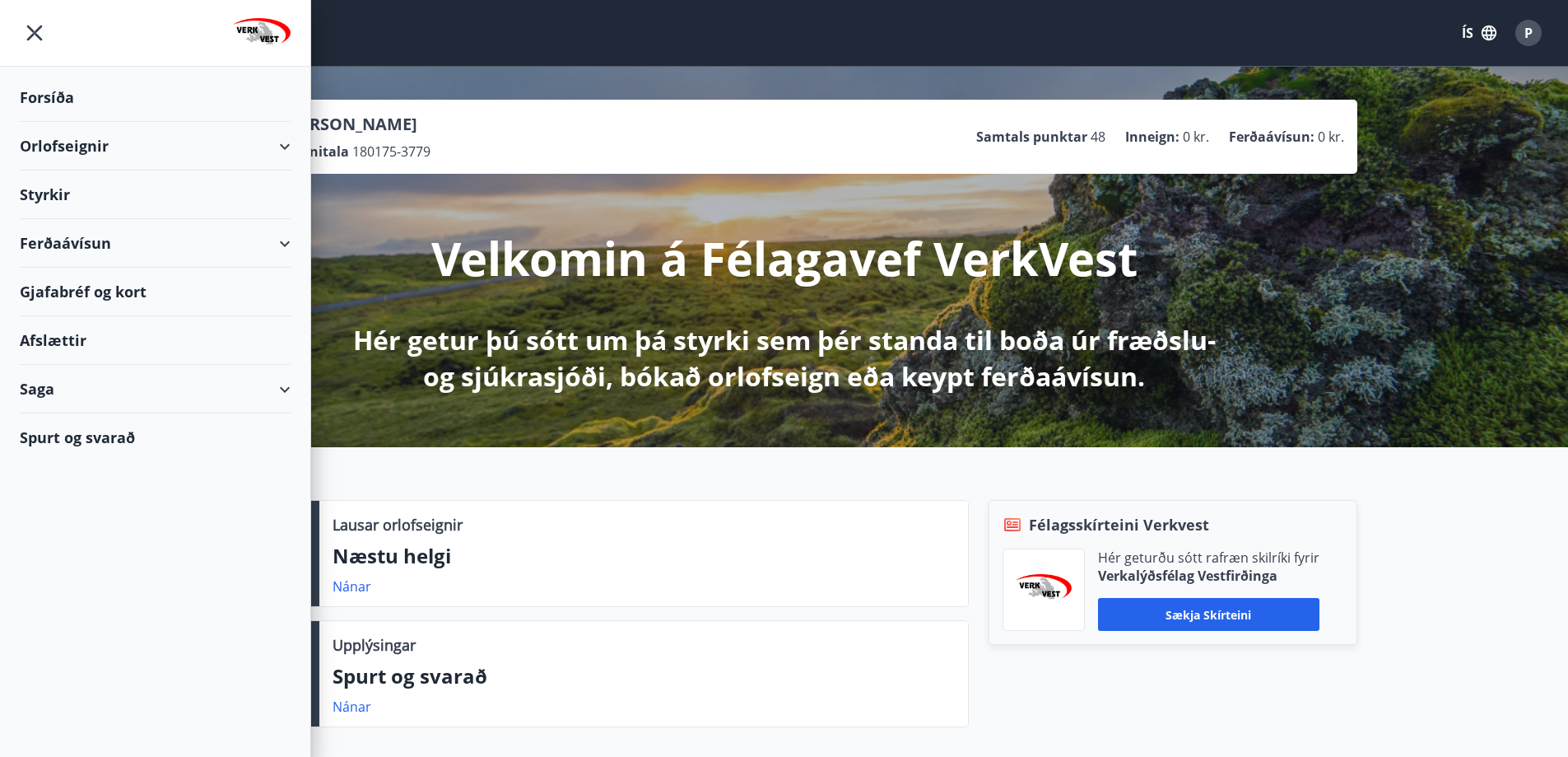
click at [83, 246] on div "Ferðaávísun" at bounding box center [155, 243] width 271 height 49
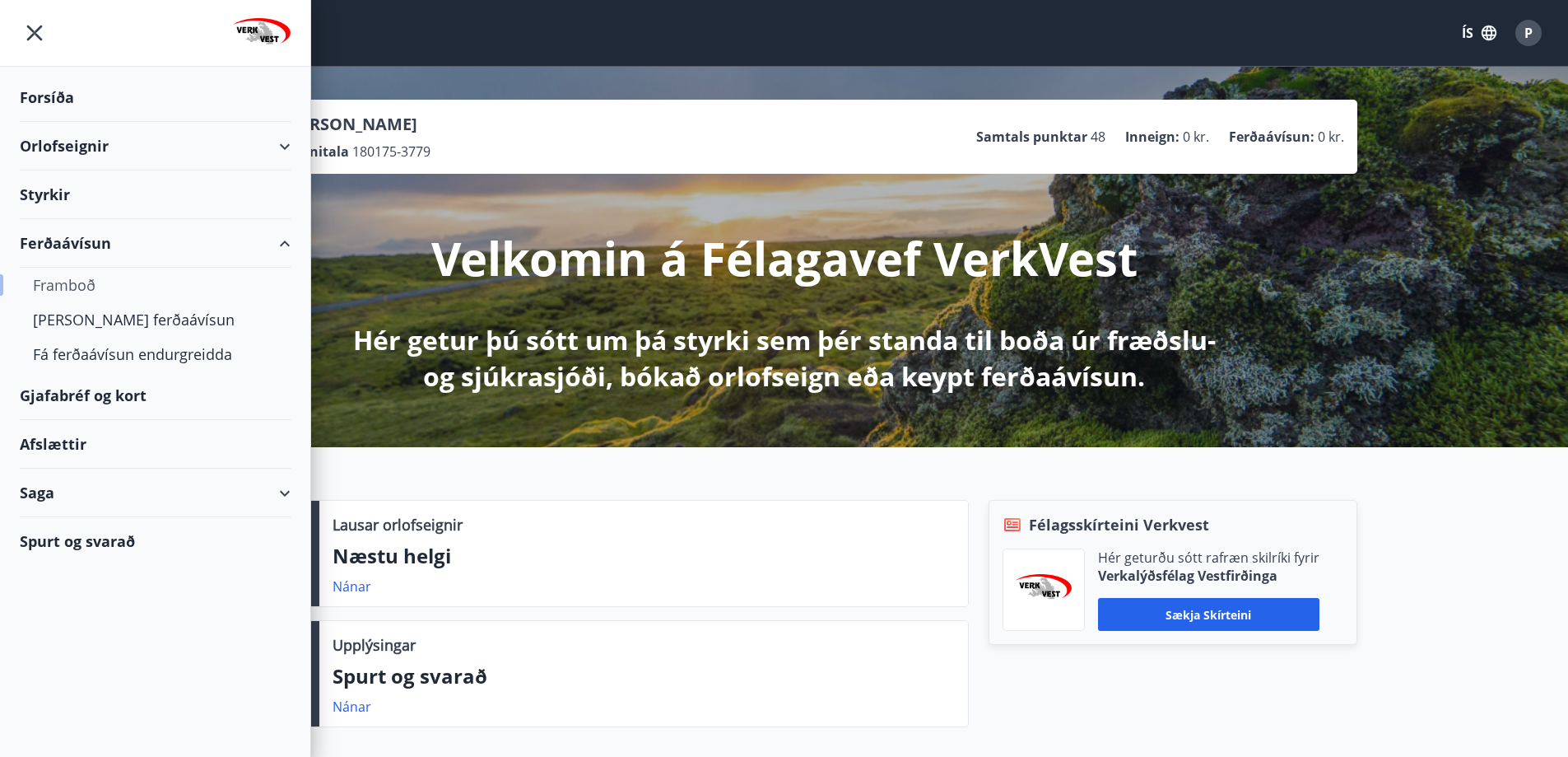
click at [76, 279] on div "Framboð" at bounding box center [155, 285] width 245 height 35
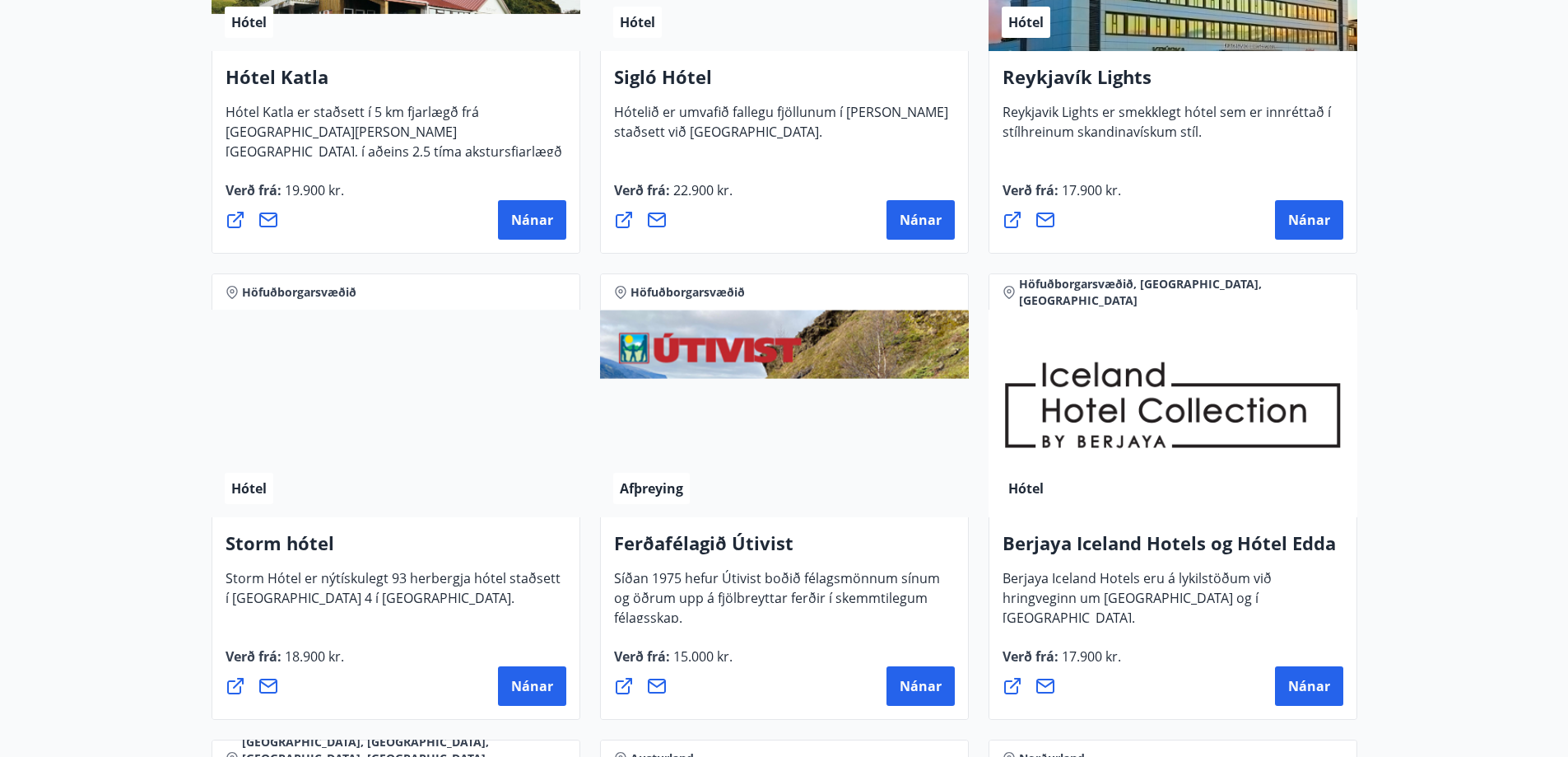
scroll to position [1483, 0]
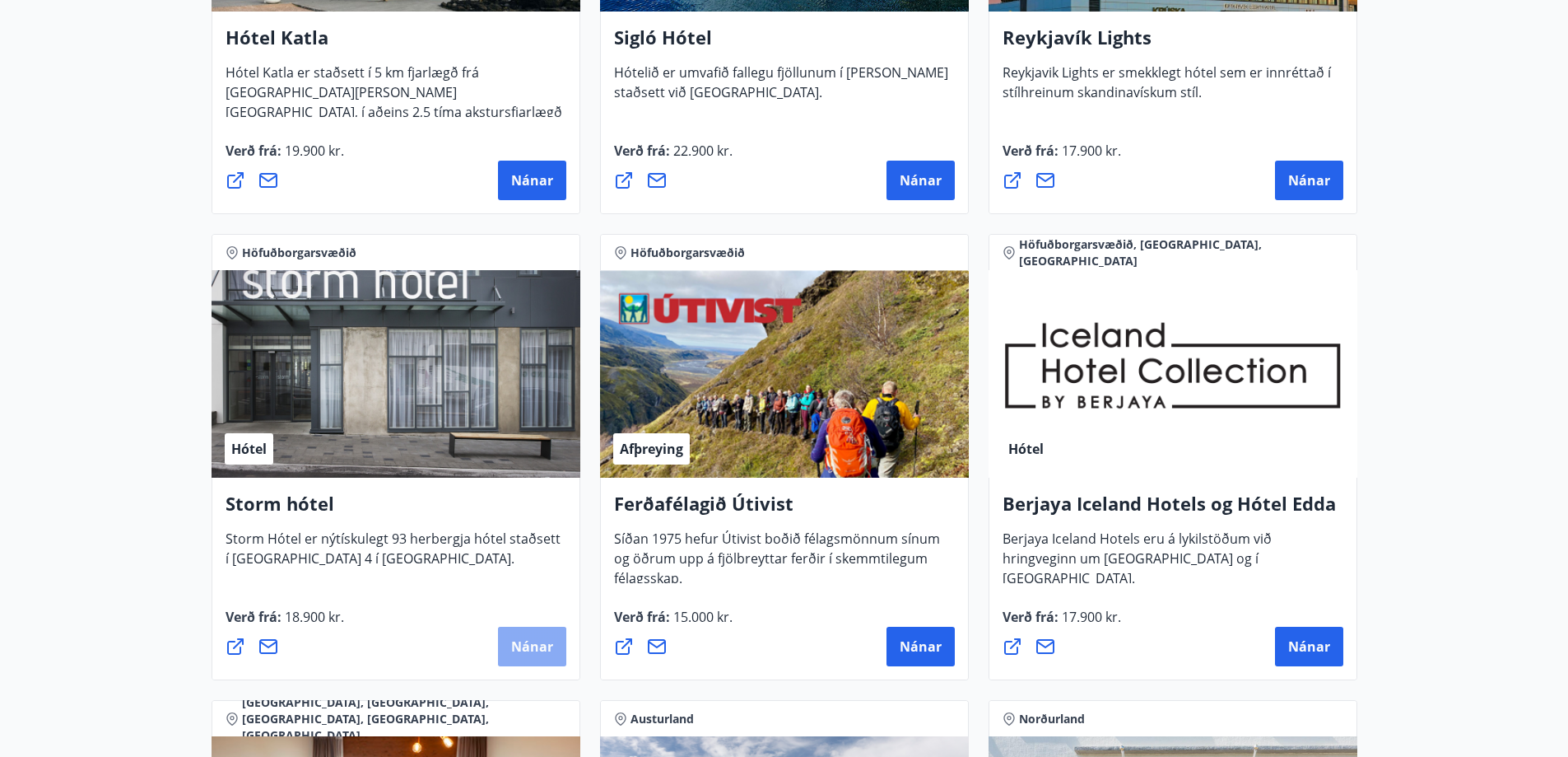
click at [534, 646] on span "Nánar" at bounding box center [532, 647] width 42 height 18
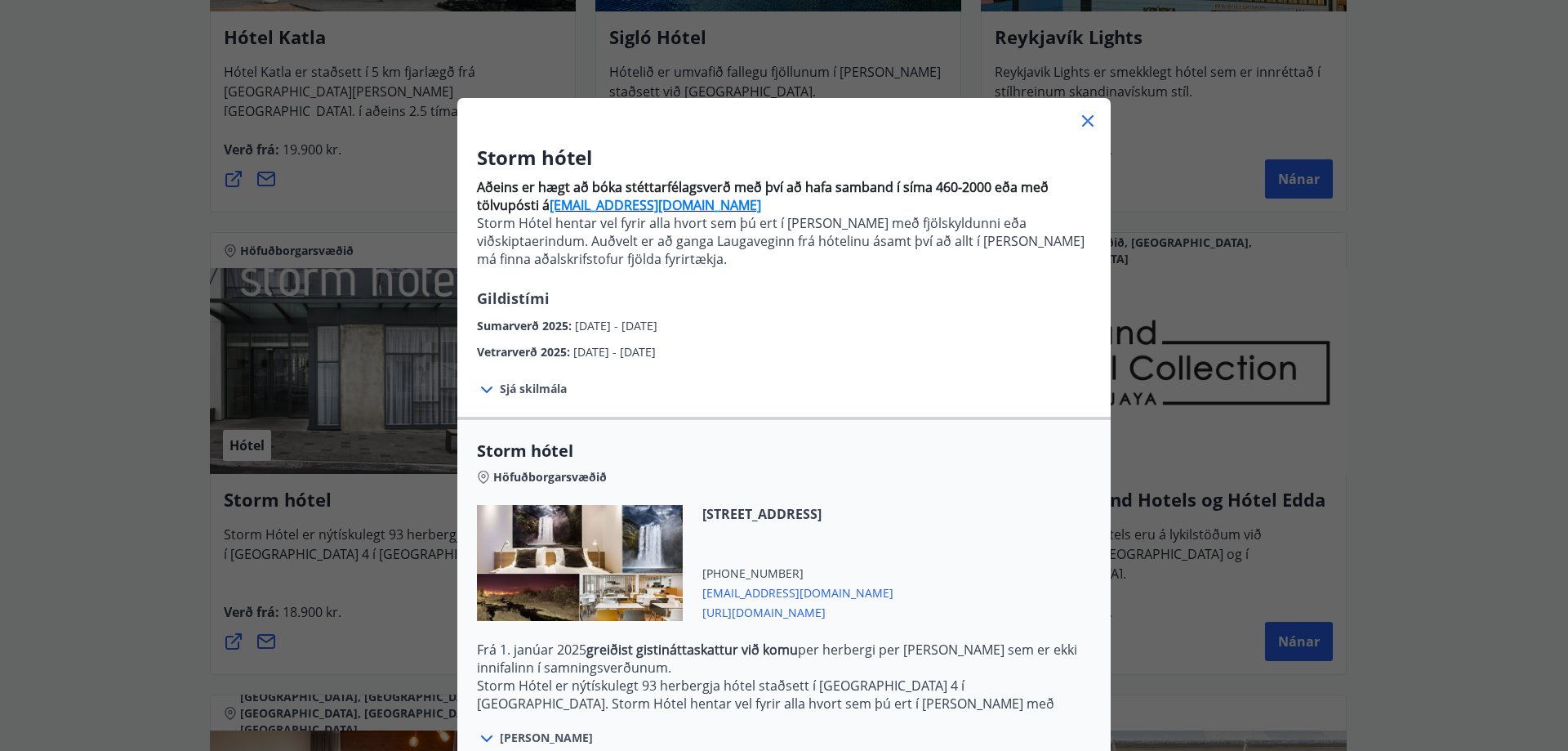
click at [589, 210] on strong "[EMAIL_ADDRESS][DOMAIN_NAME]" at bounding box center [655, 205] width 212 height 18
click at [179, 318] on div "Storm hótel Aðeins er hægt að bóka stéttarfélagsverð með því að hafa samband í …" at bounding box center [784, 375] width 1568 height 751
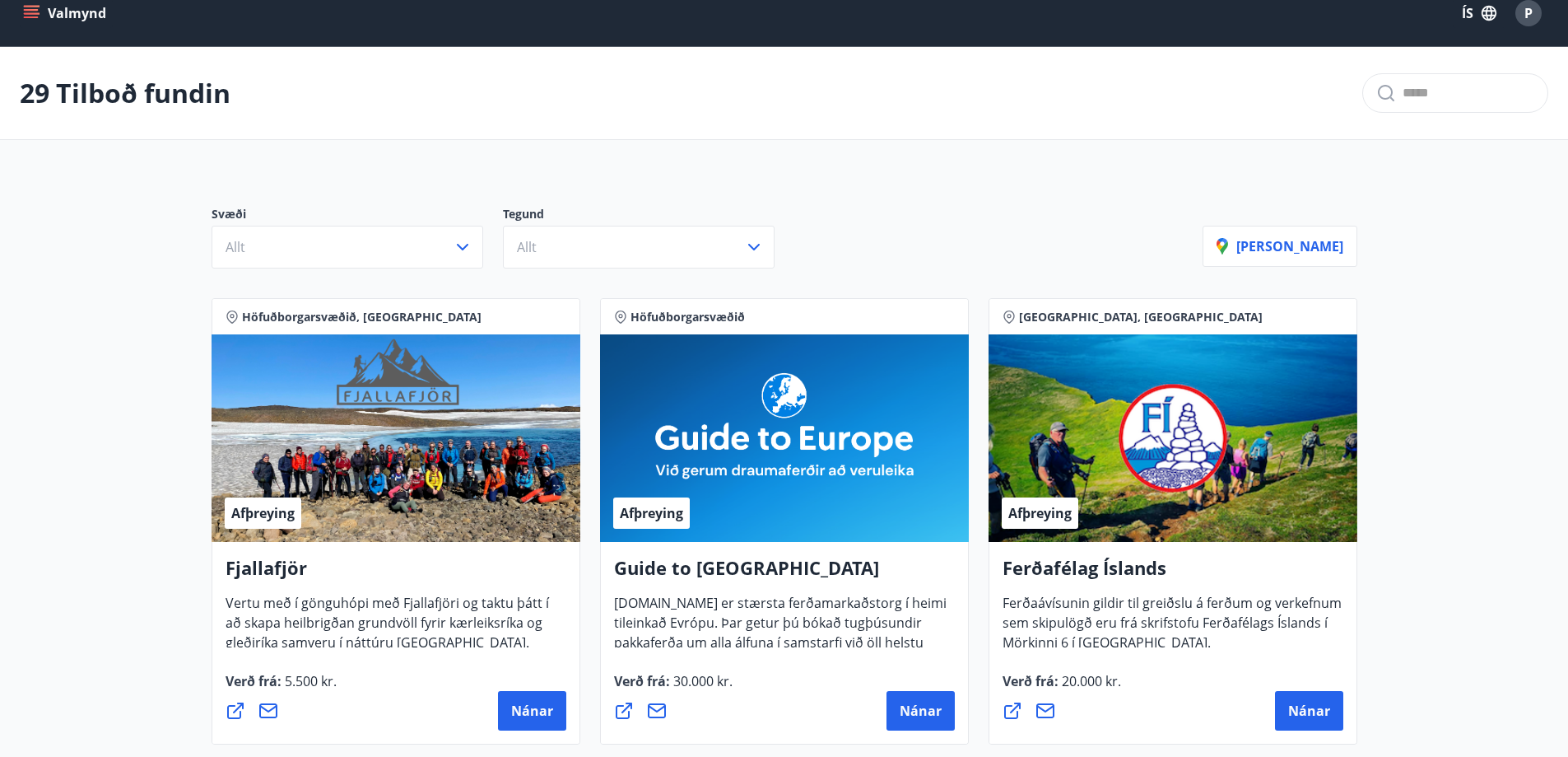
scroll to position [0, 0]
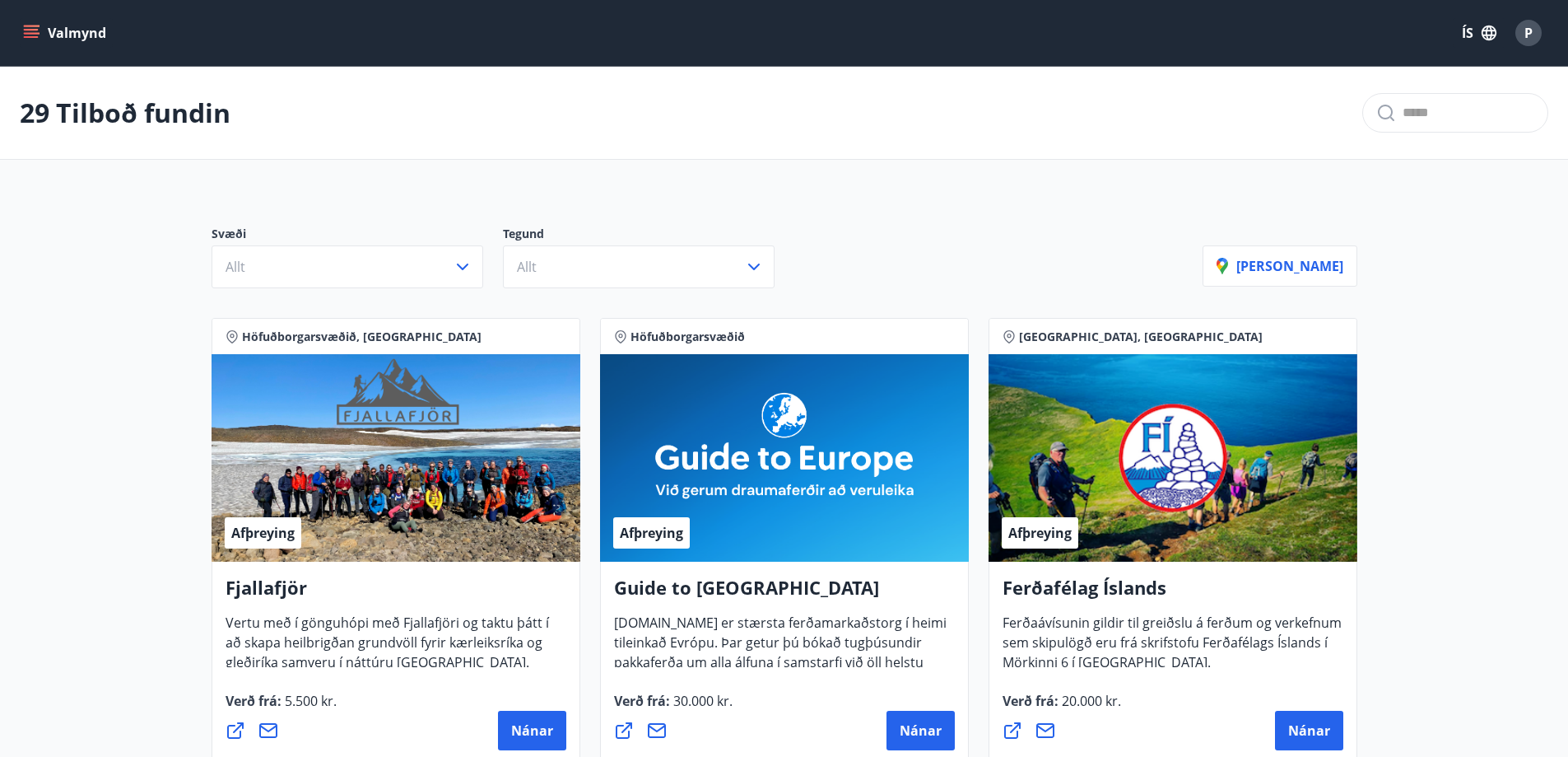
click at [28, 26] on icon "menu" at bounding box center [33, 26] width 18 height 2
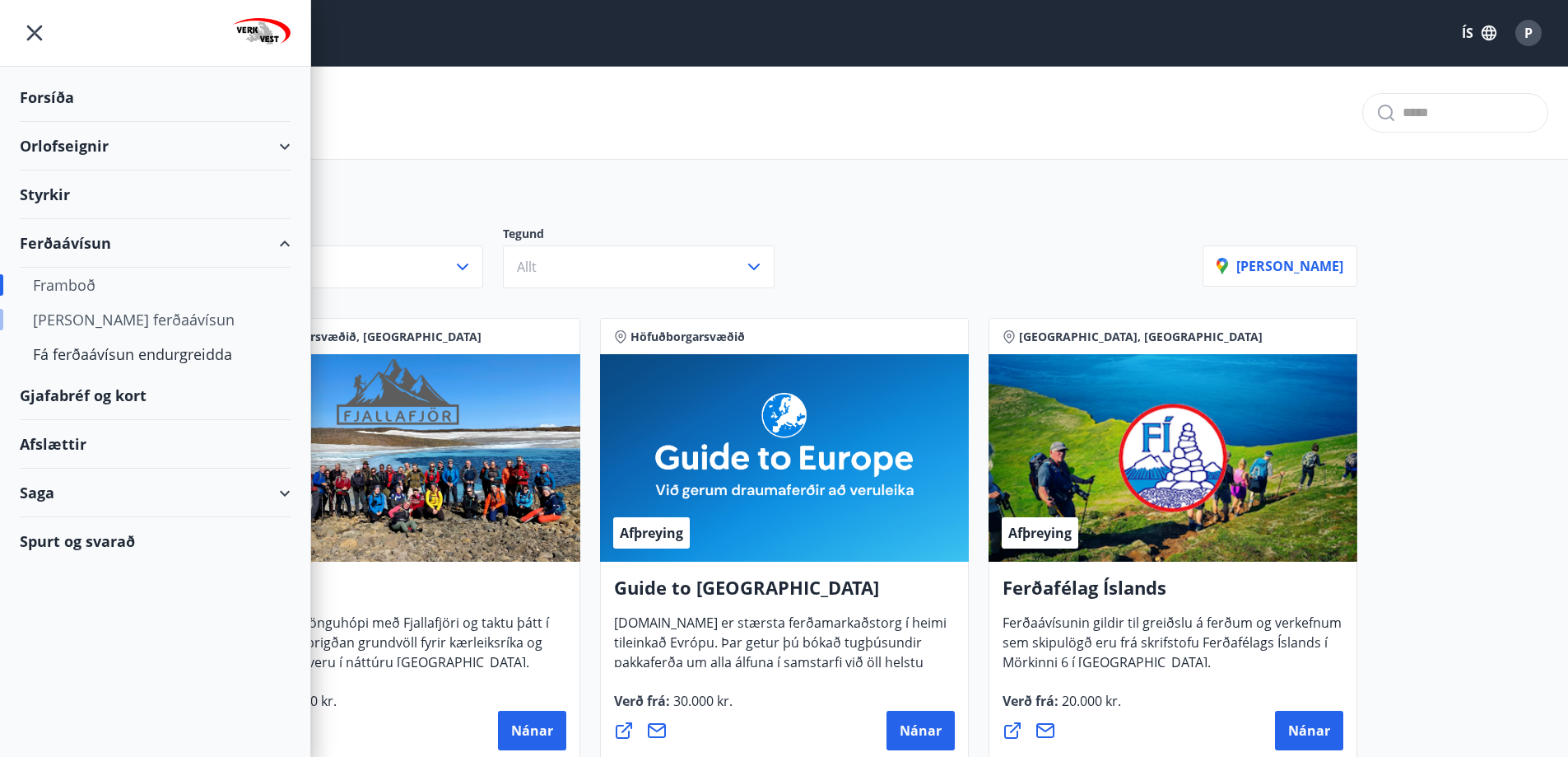
click at [100, 325] on div "[PERSON_NAME] ferðaávísun" at bounding box center [155, 320] width 245 height 35
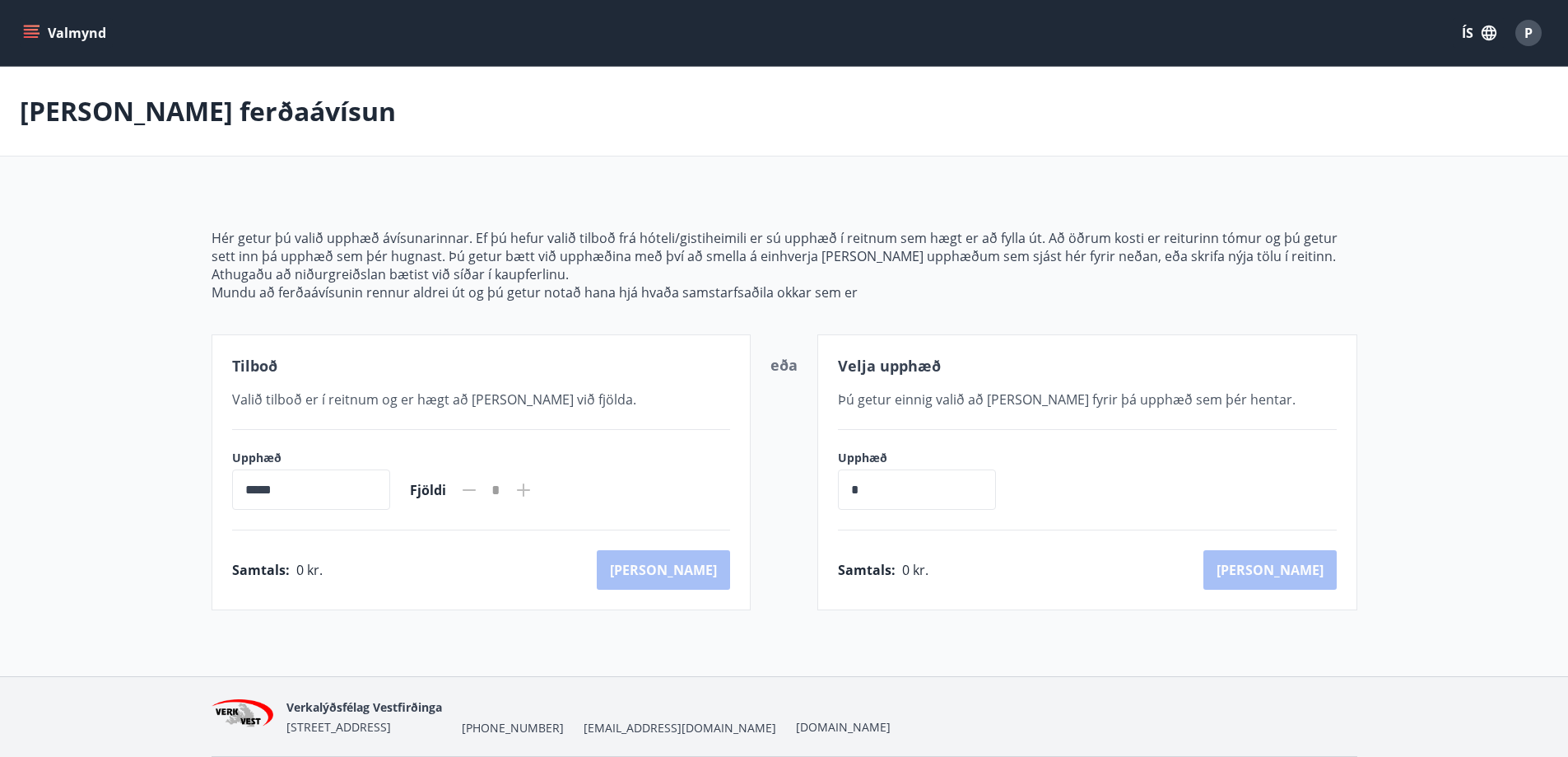
click at [358, 484] on input "*****" at bounding box center [311, 489] width 158 height 40
click at [340, 488] on input "*****" at bounding box center [311, 489] width 158 height 40
click at [382, 396] on span "Valið tilboð er í reitnum og er hægt að [PERSON_NAME] við fjölda." at bounding box center [434, 400] width 404 height 18
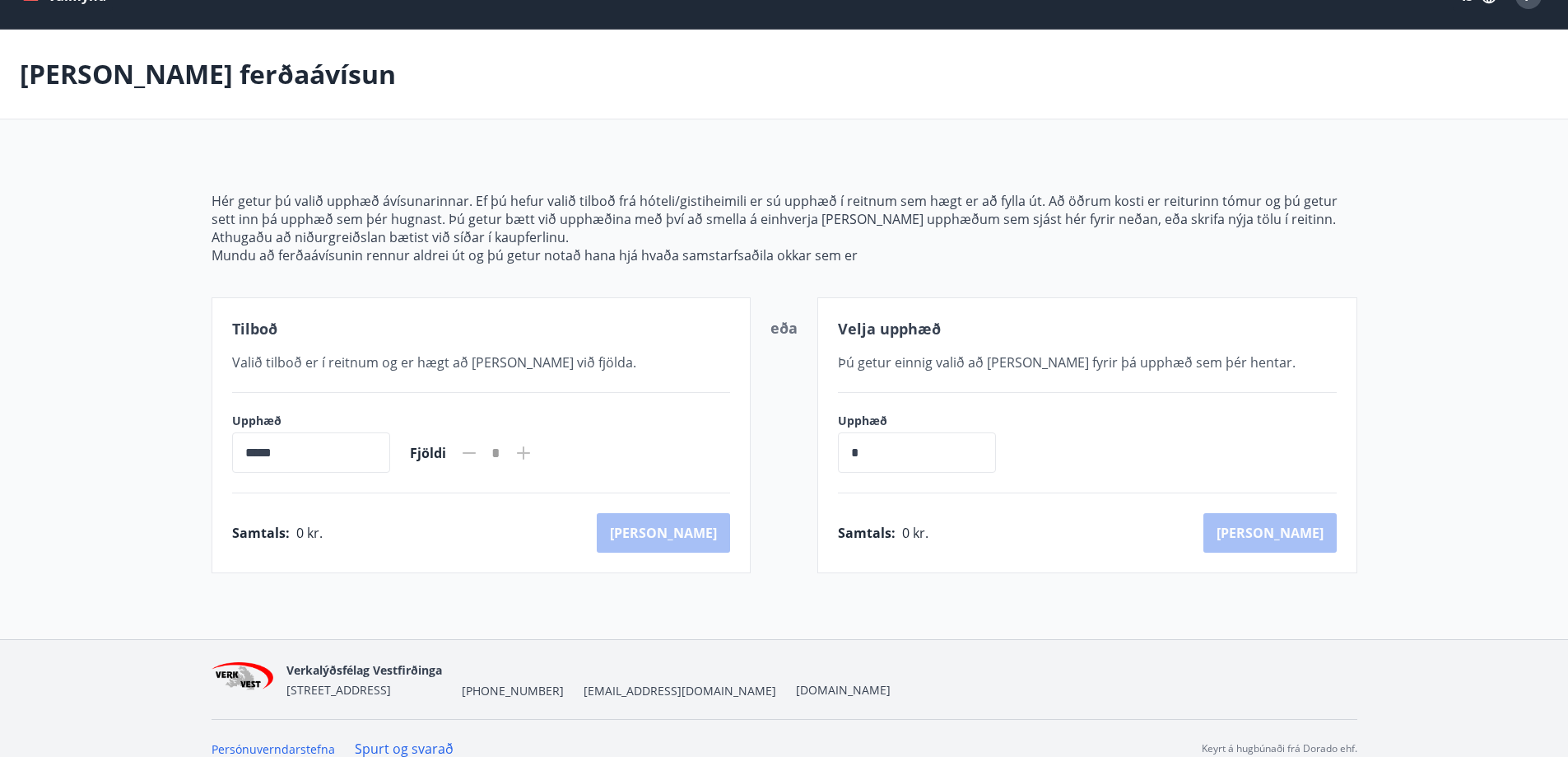
scroll to position [58, 0]
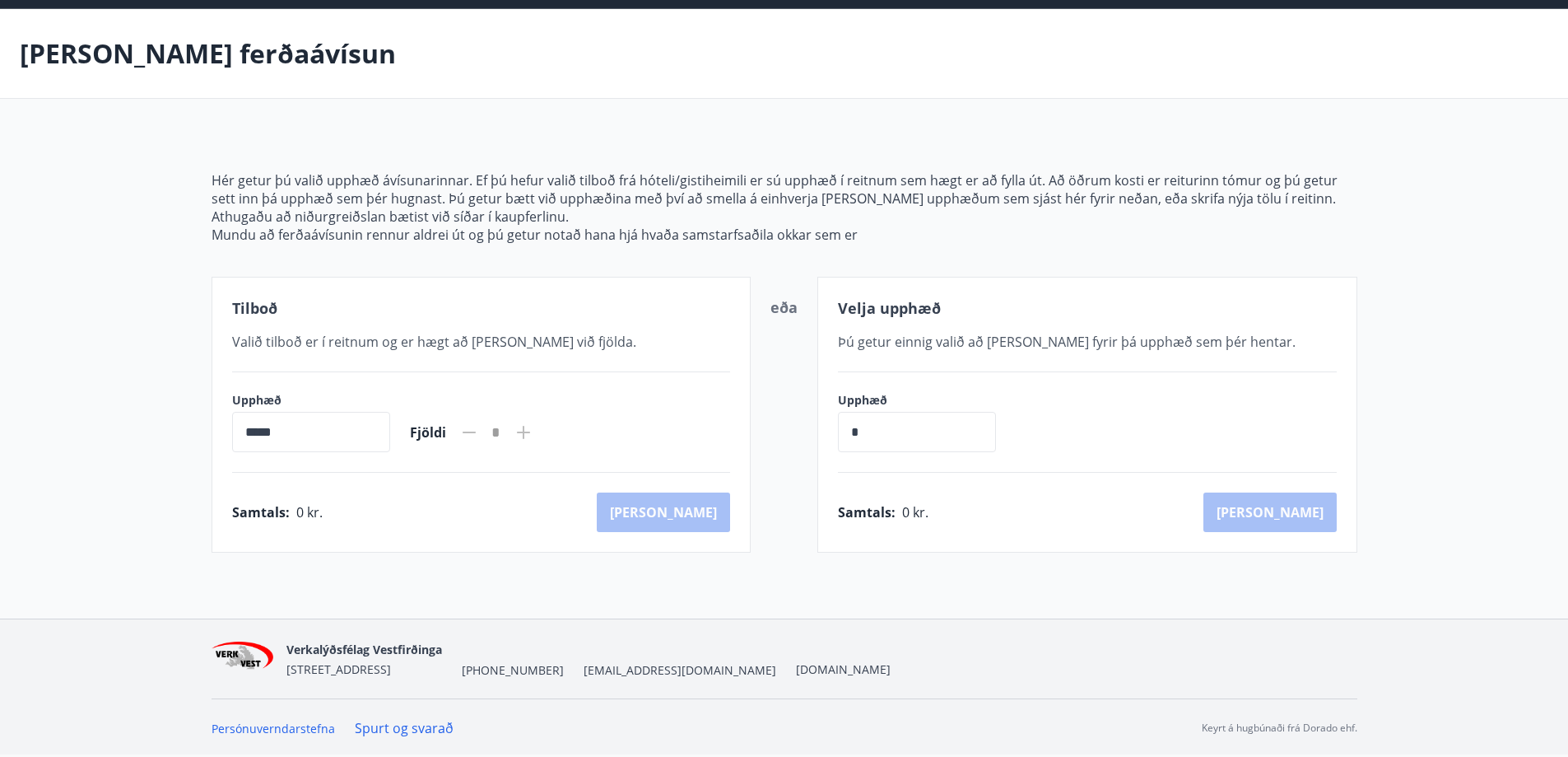
click at [314, 421] on input "*****" at bounding box center [311, 432] width 158 height 40
click at [314, 442] on input "*****" at bounding box center [311, 432] width 158 height 40
click at [344, 439] on input "*****" at bounding box center [311, 432] width 158 height 40
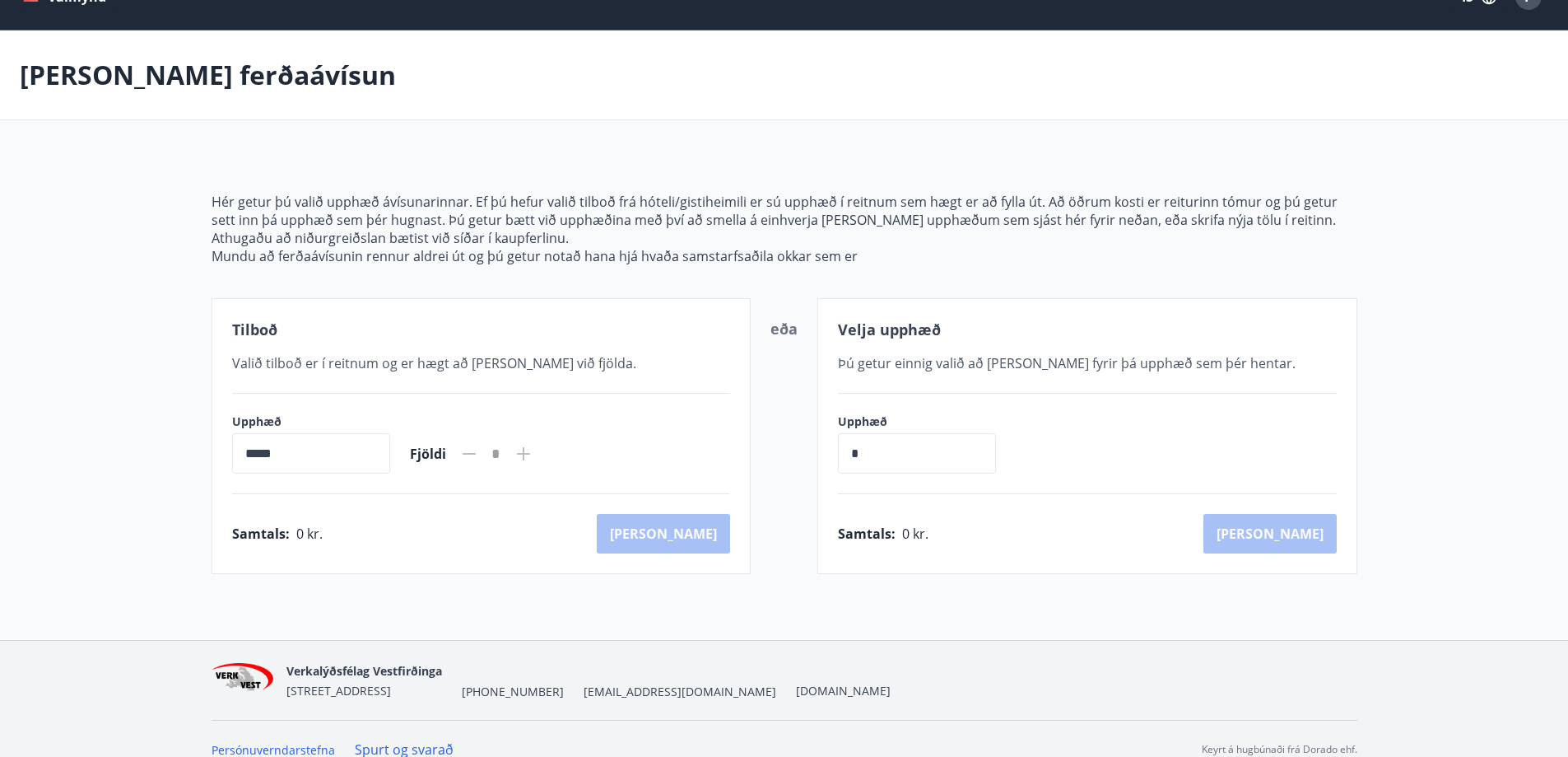
scroll to position [0, 0]
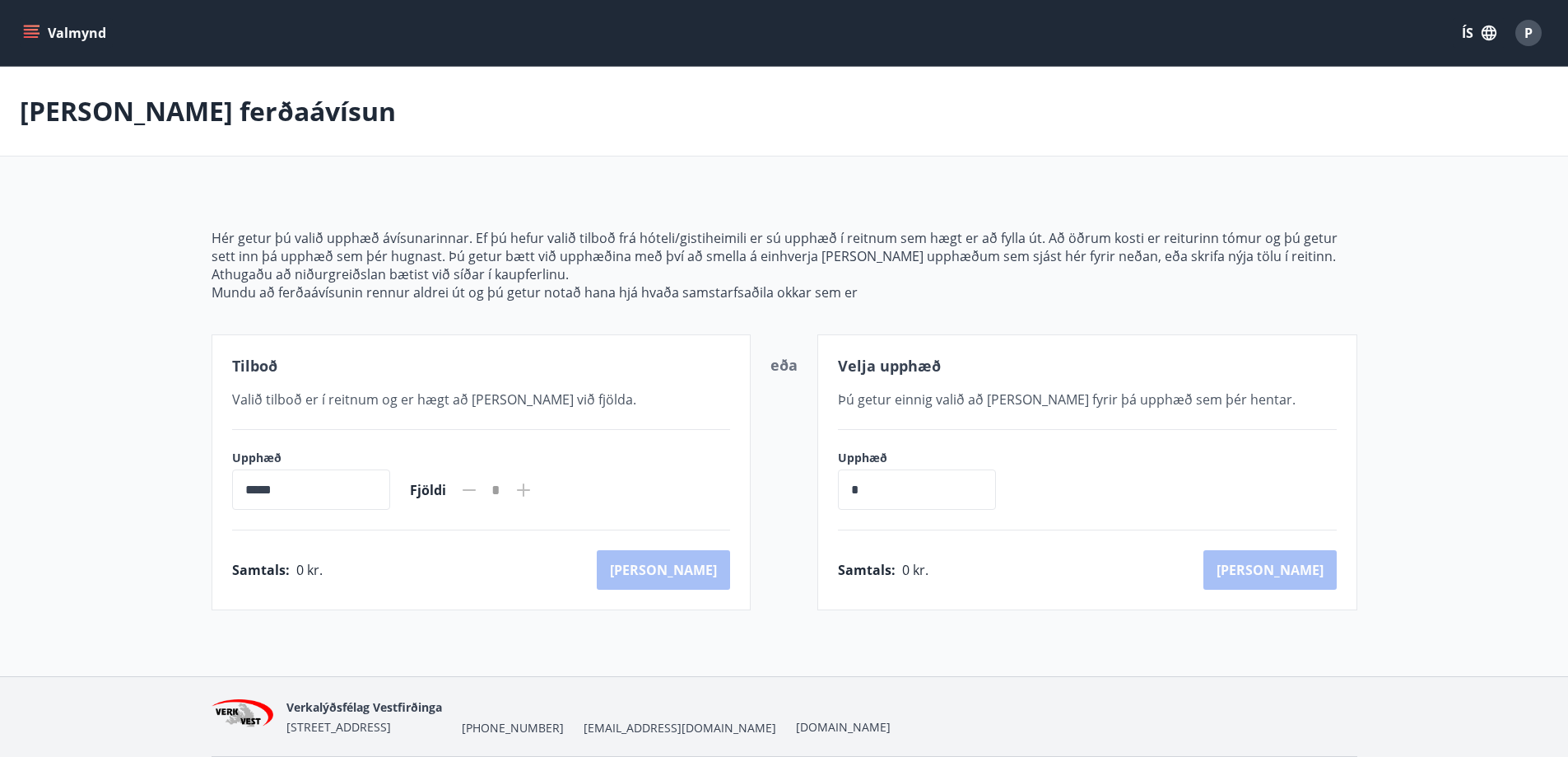
click at [51, 34] on button "Valmynd" at bounding box center [66, 33] width 93 height 30
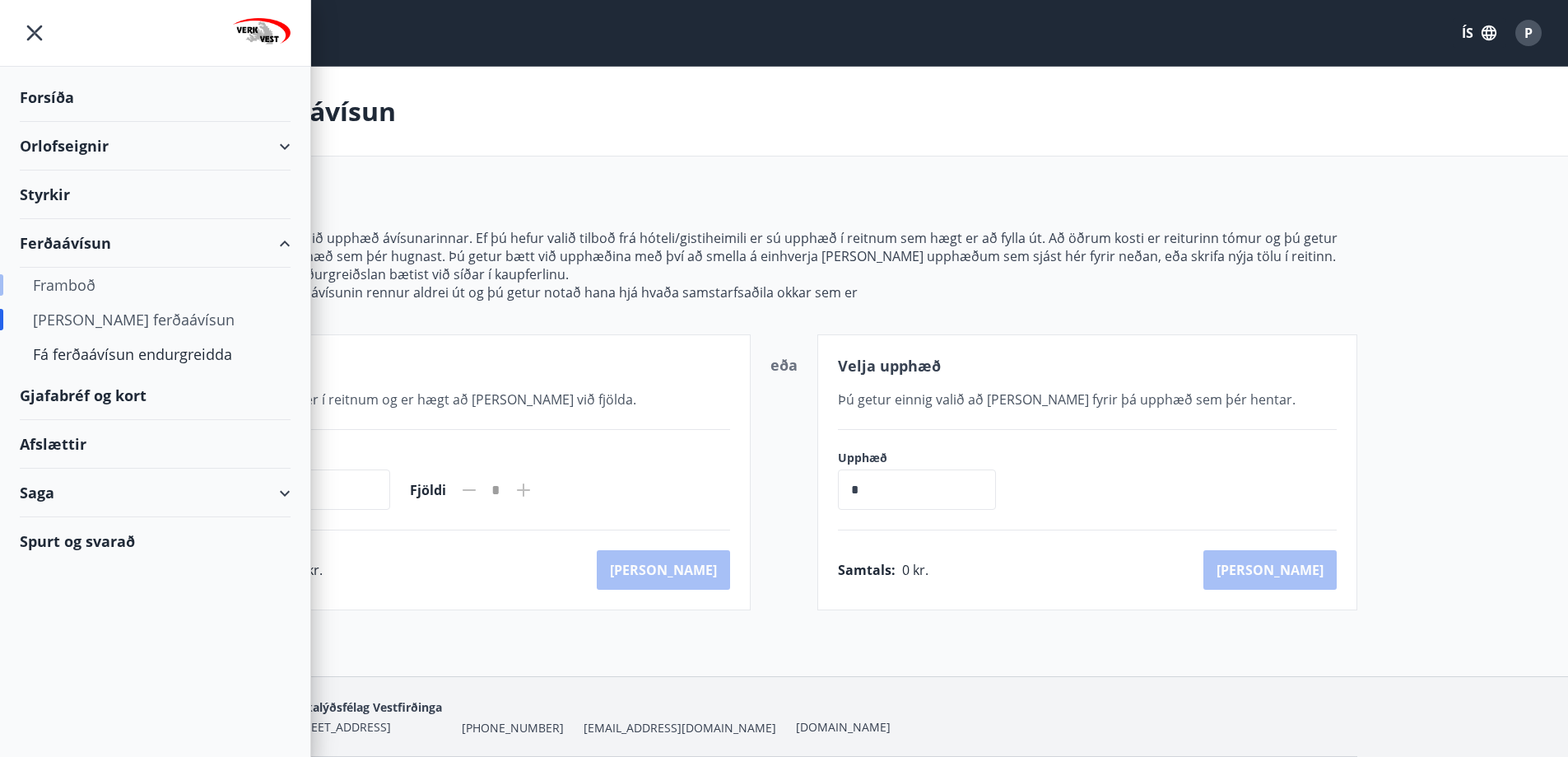
click at [79, 290] on div "Framboð" at bounding box center [155, 285] width 245 height 35
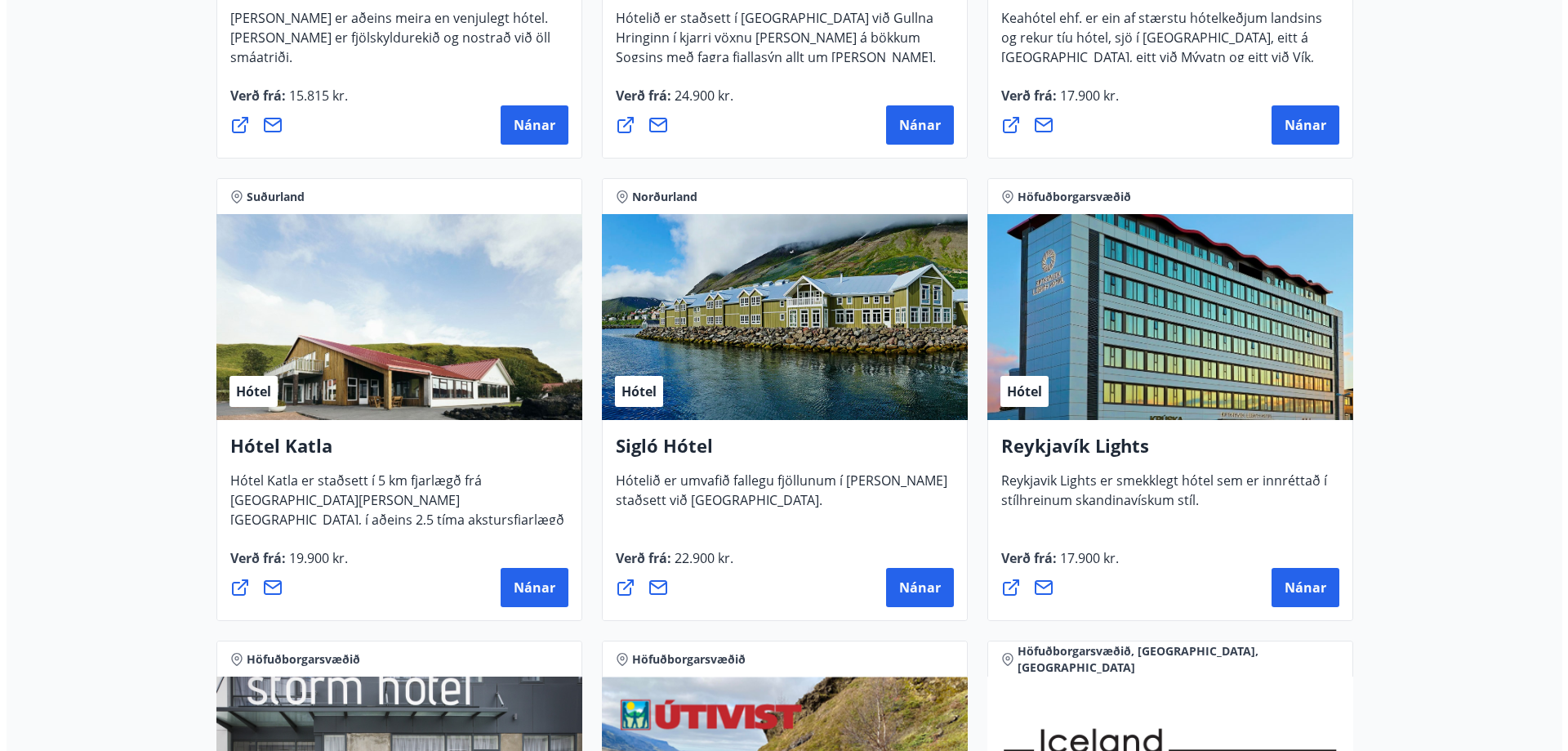
scroll to position [1471, 0]
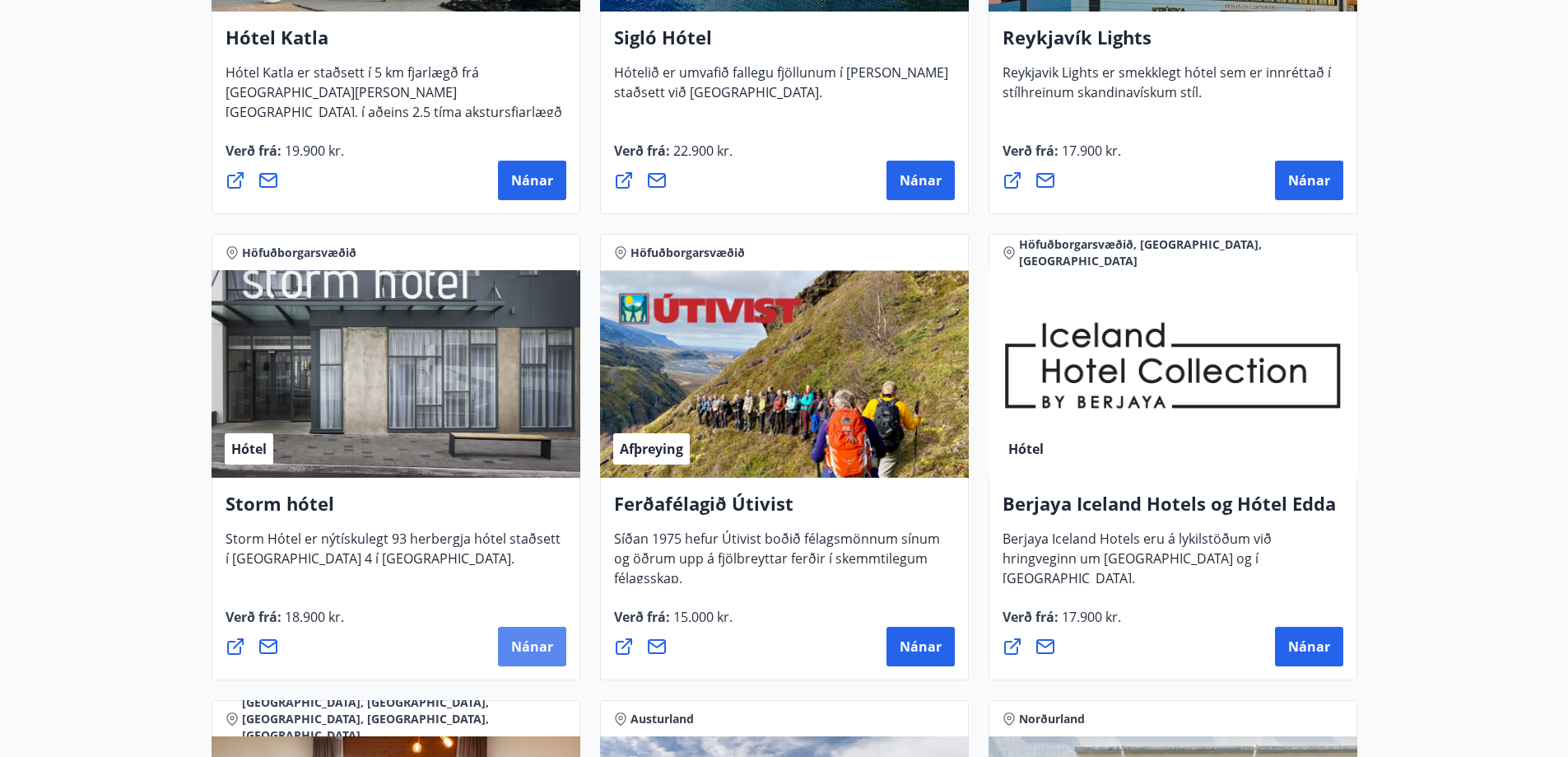
click at [516, 650] on span "Nánar" at bounding box center [532, 647] width 42 height 18
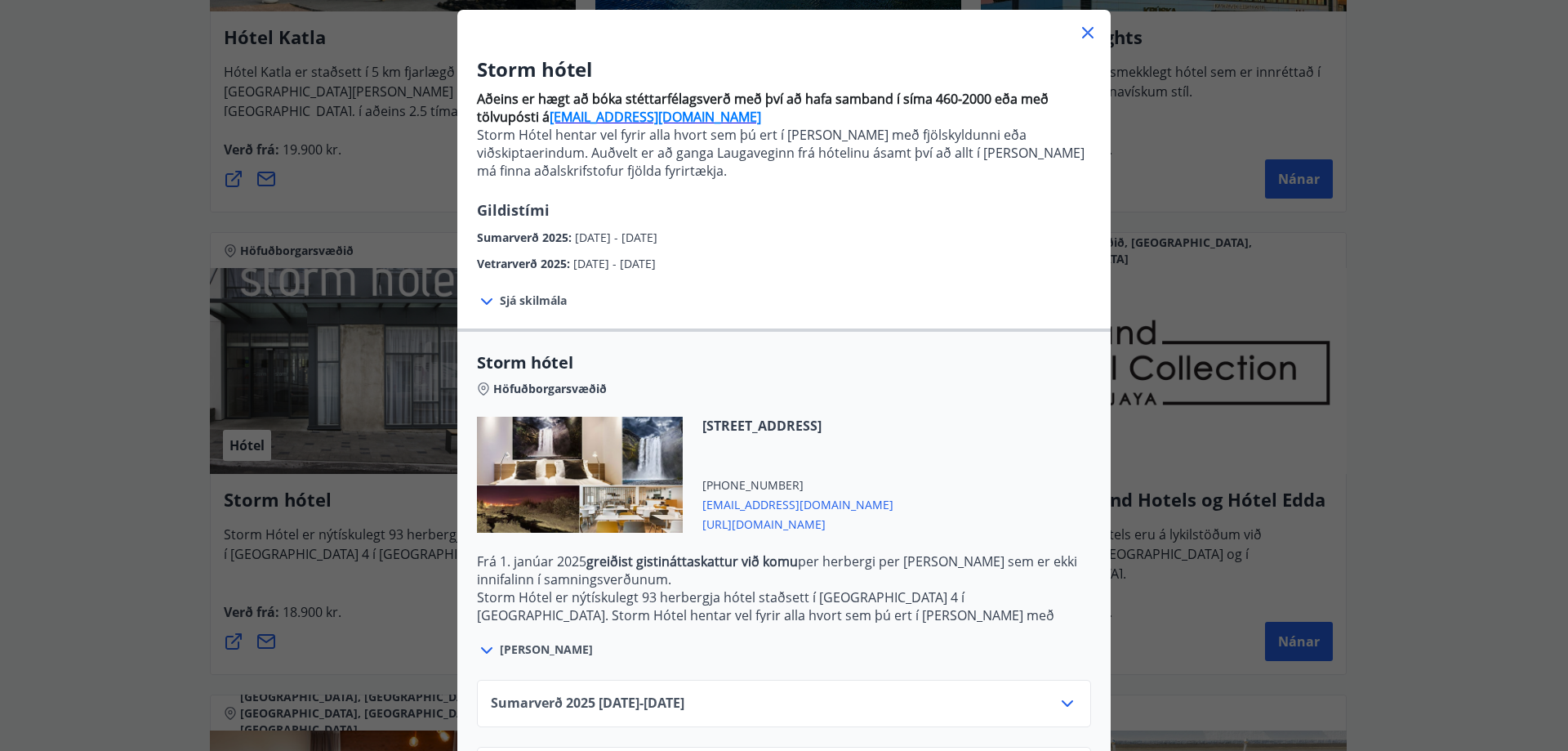
scroll to position [163, 0]
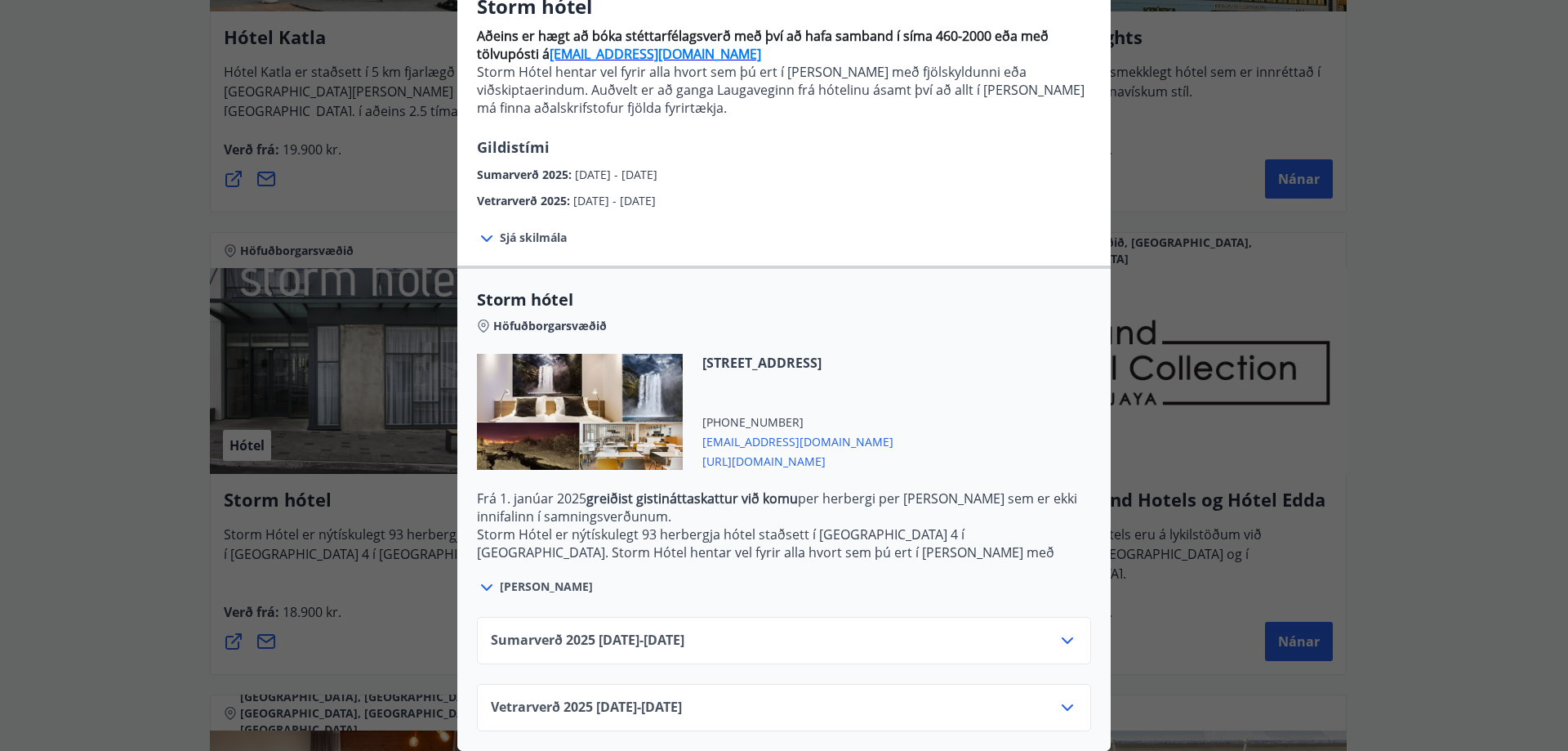
click at [1065, 637] on icon at bounding box center [1068, 641] width 11 height 7
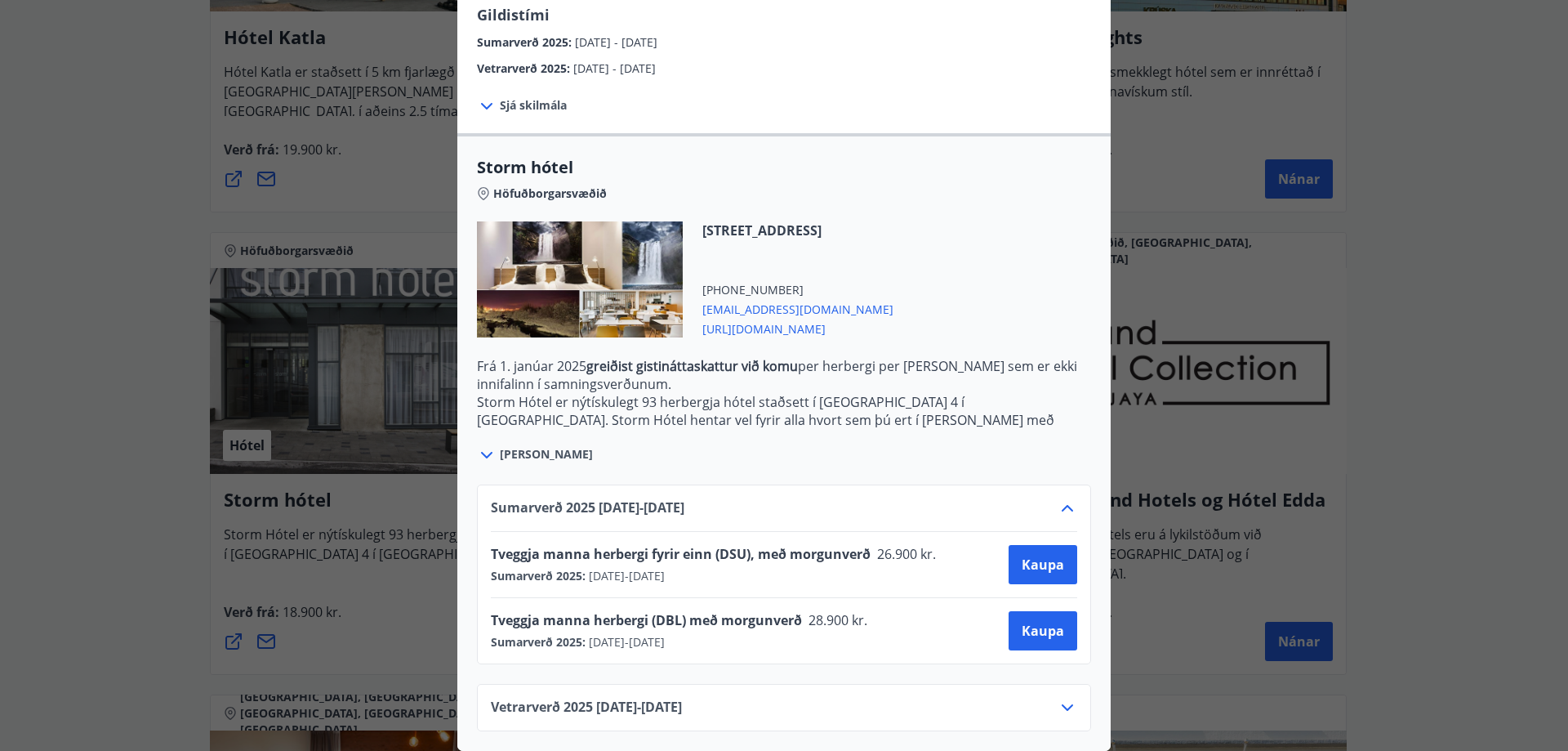
scroll to position [296, 0]
click at [1024, 622] on span "Kaupa" at bounding box center [1043, 631] width 42 height 18
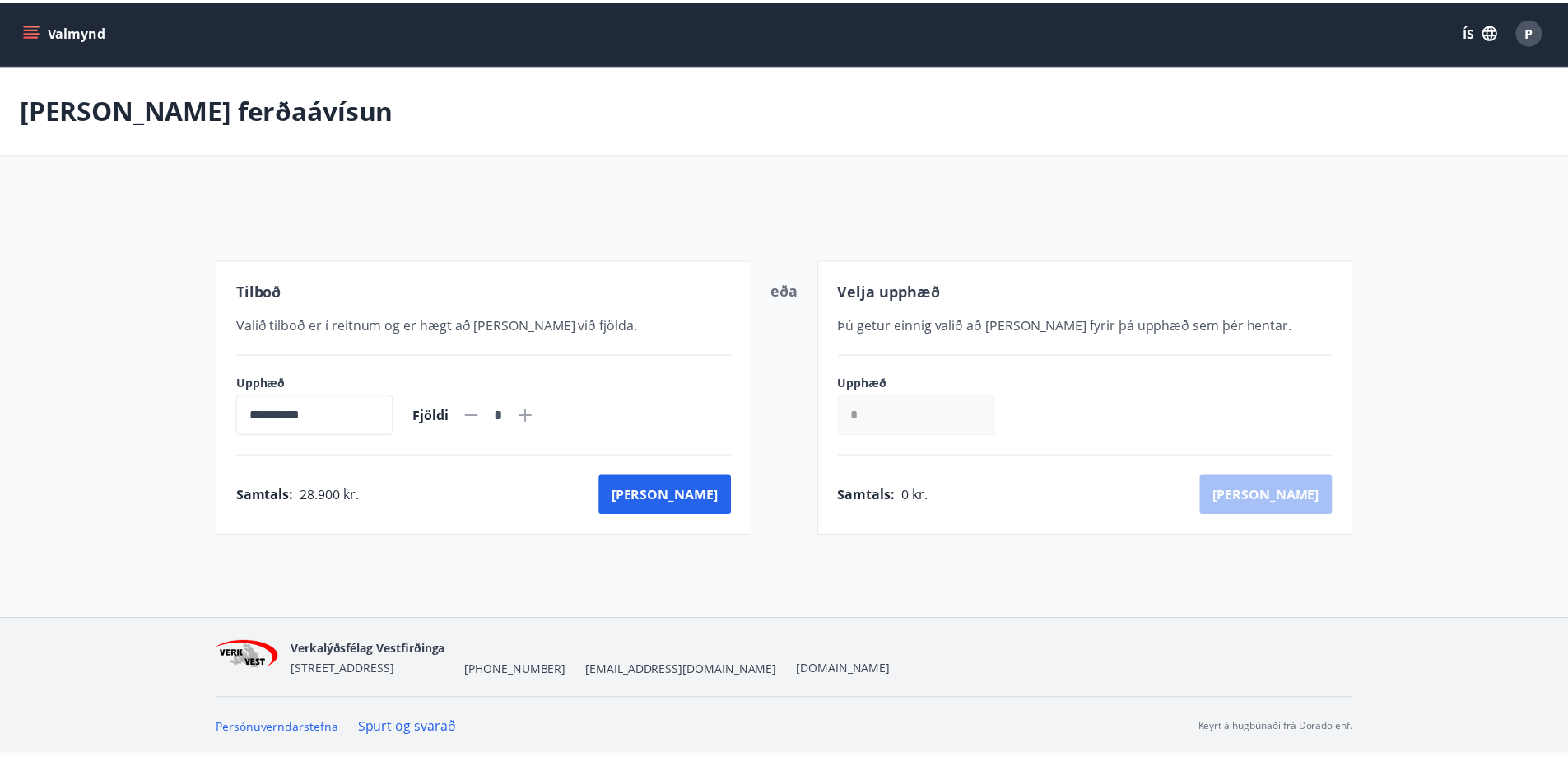
scroll to position [2, 0]
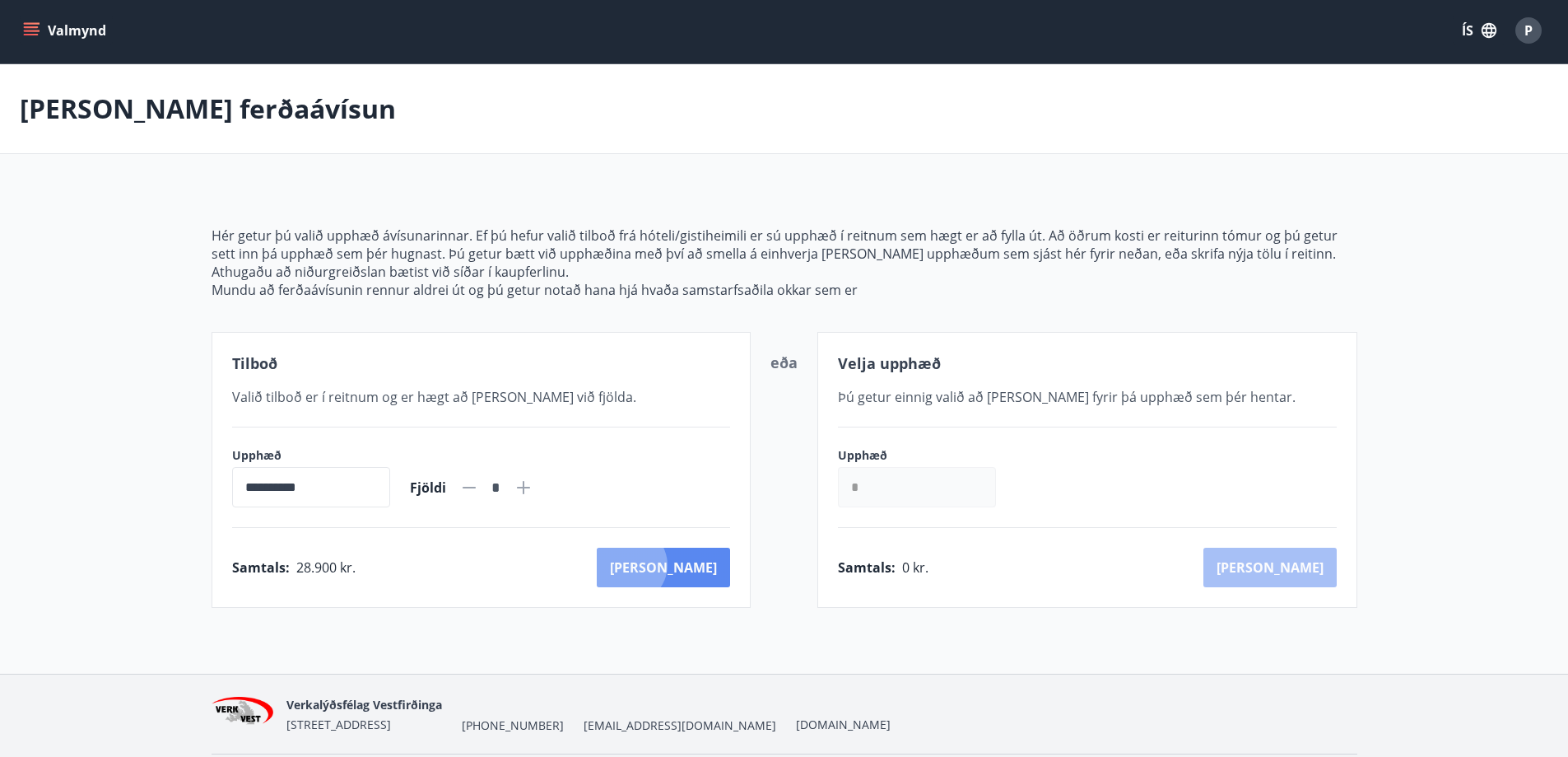
click at [702, 565] on button "[PERSON_NAME]" at bounding box center [664, 568] width 133 height 40
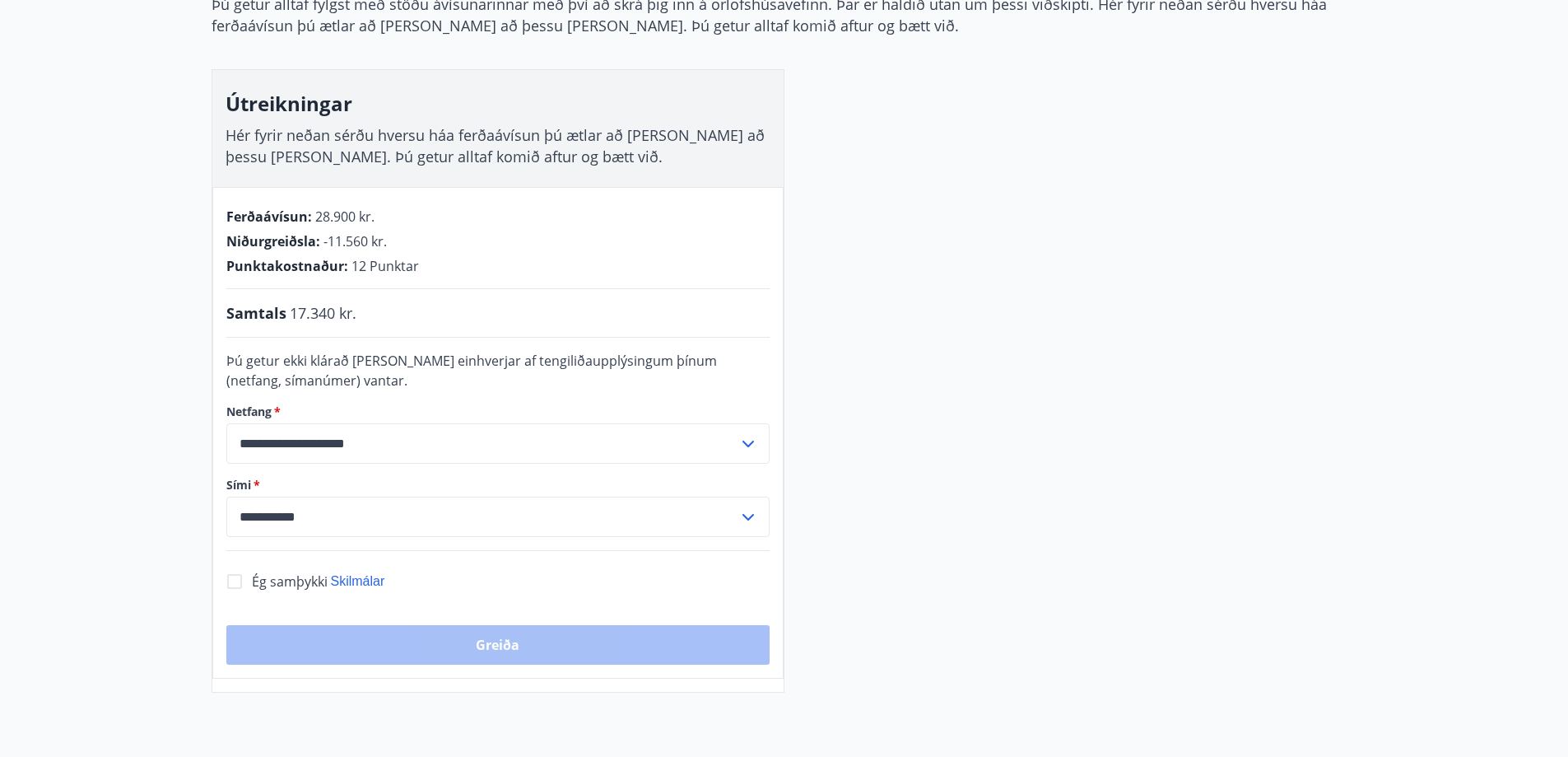
scroll to position [167, 0]
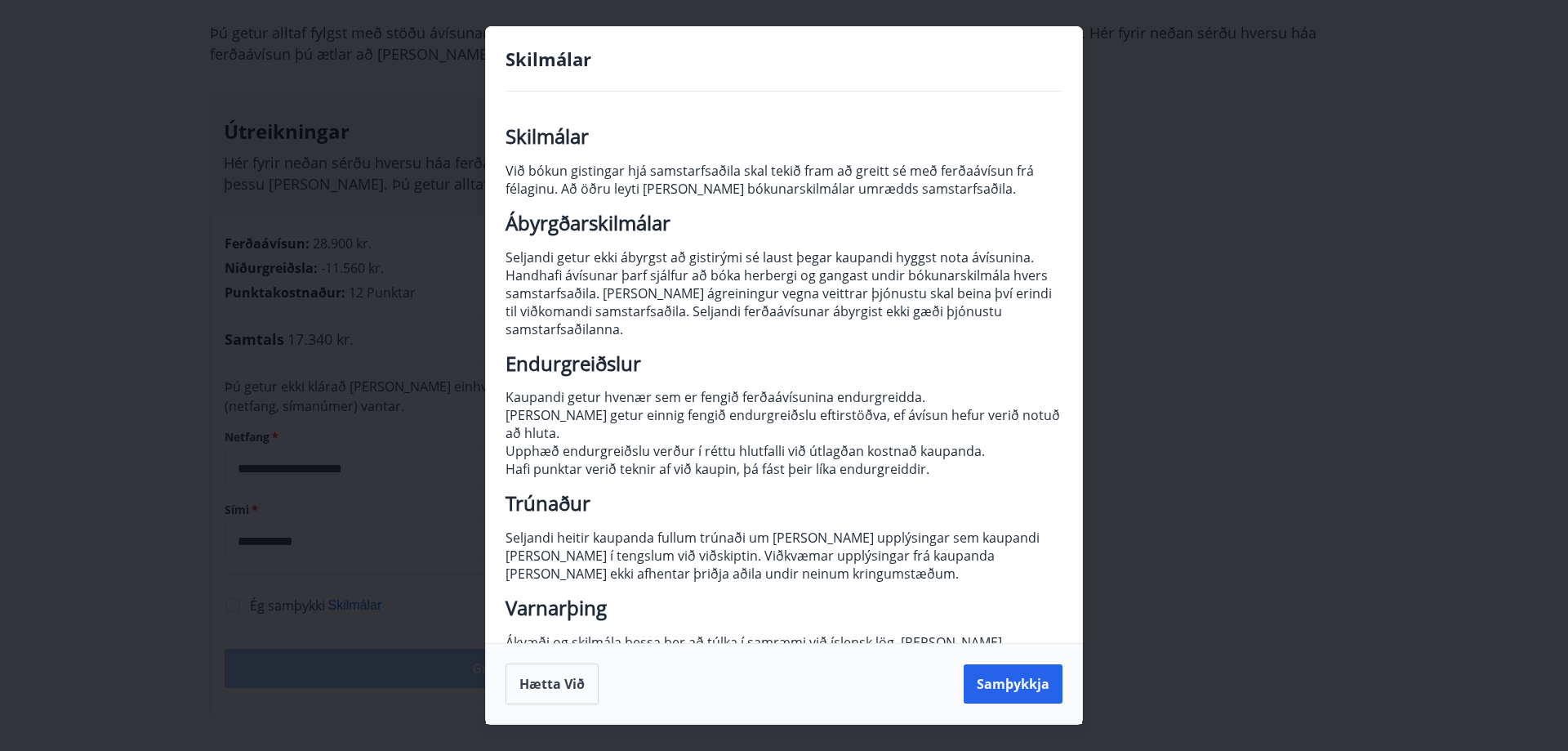
click at [1052, 704] on div "Hætta við Samþykkja" at bounding box center [784, 684] width 557 height 41
click at [1043, 693] on button "Samþykkja" at bounding box center [1013, 684] width 99 height 39
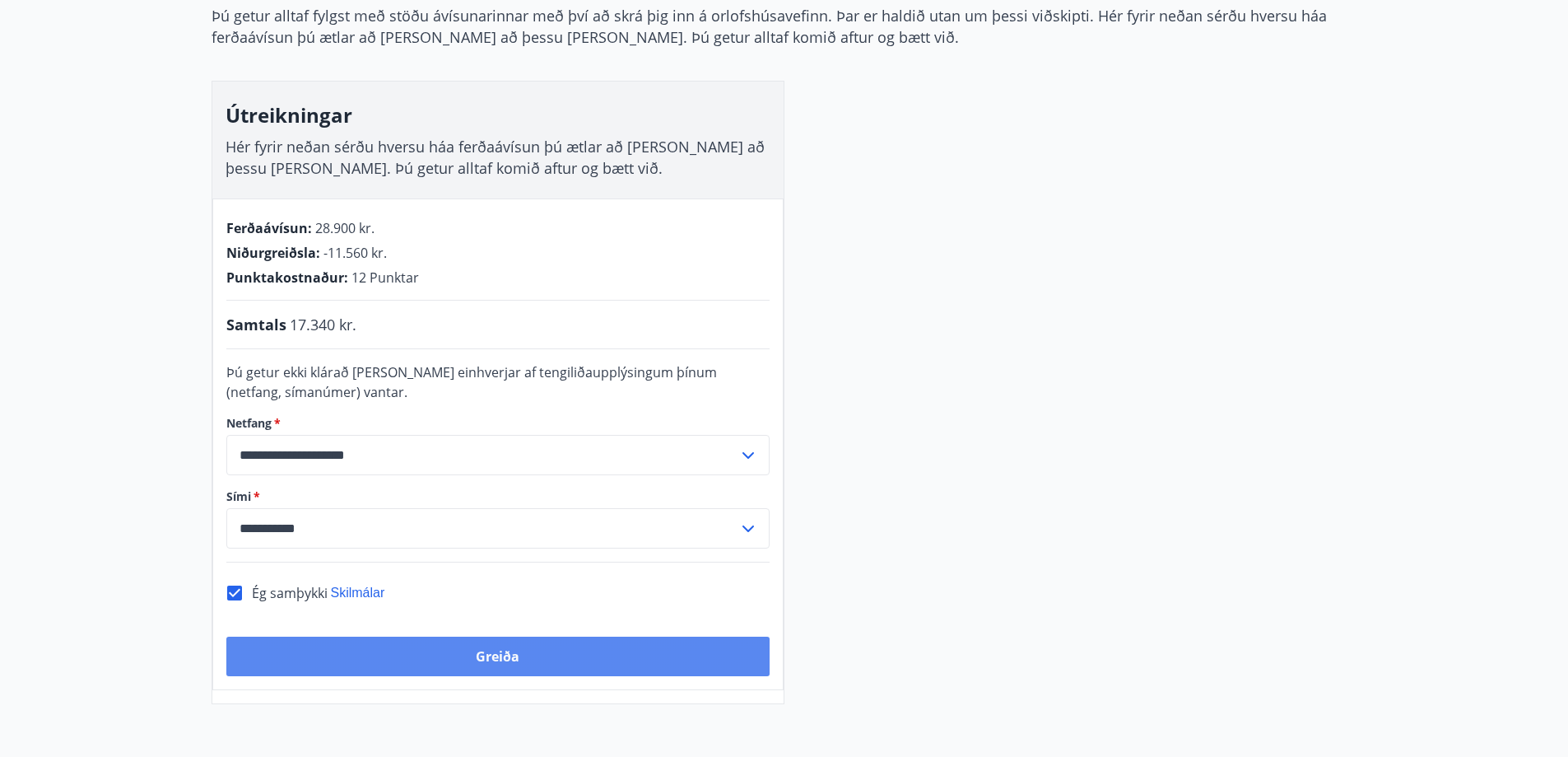
scroll to position [250, 0]
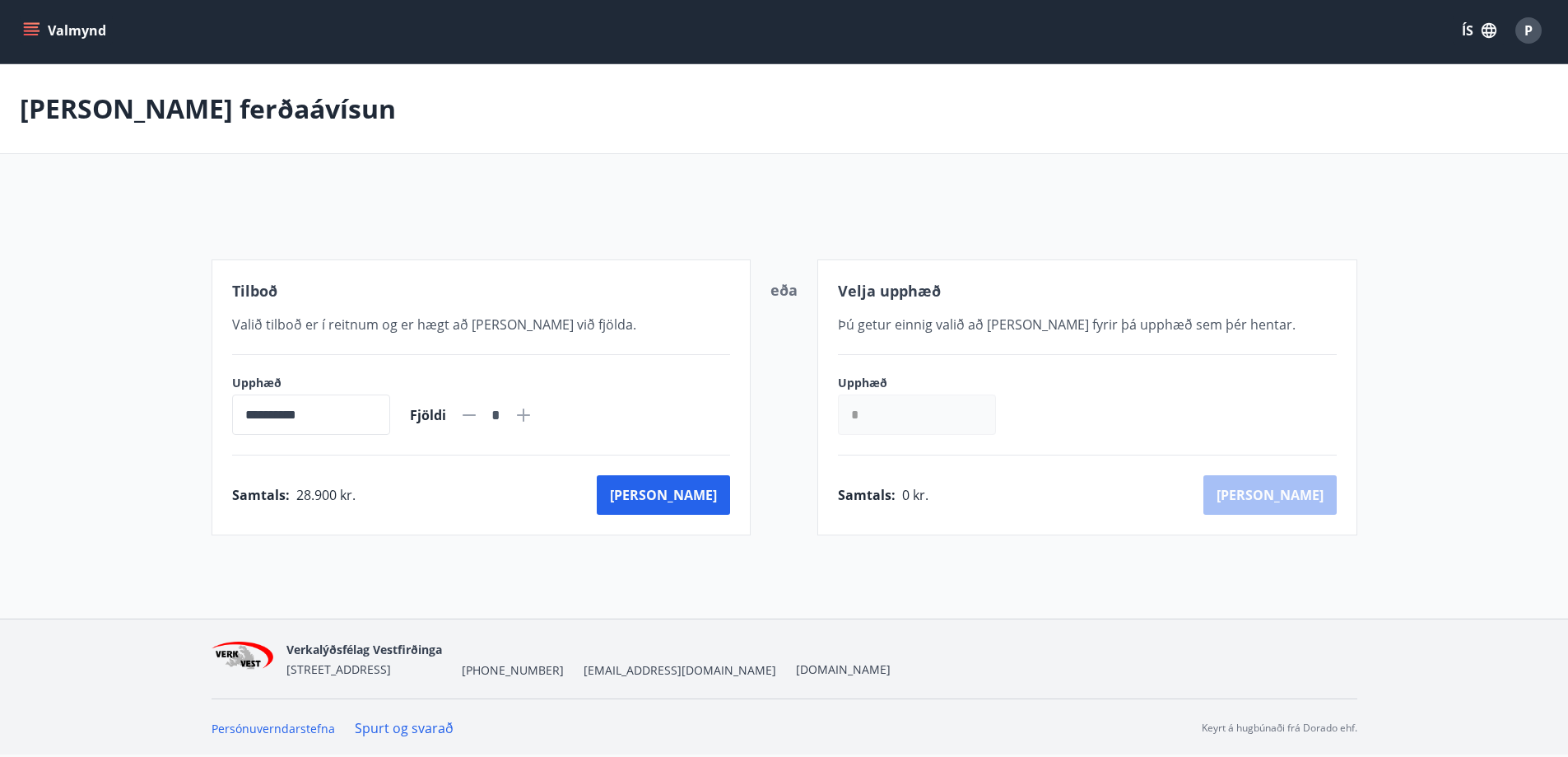
scroll to position [58, 0]
